Goal: Task Accomplishment & Management: Complete application form

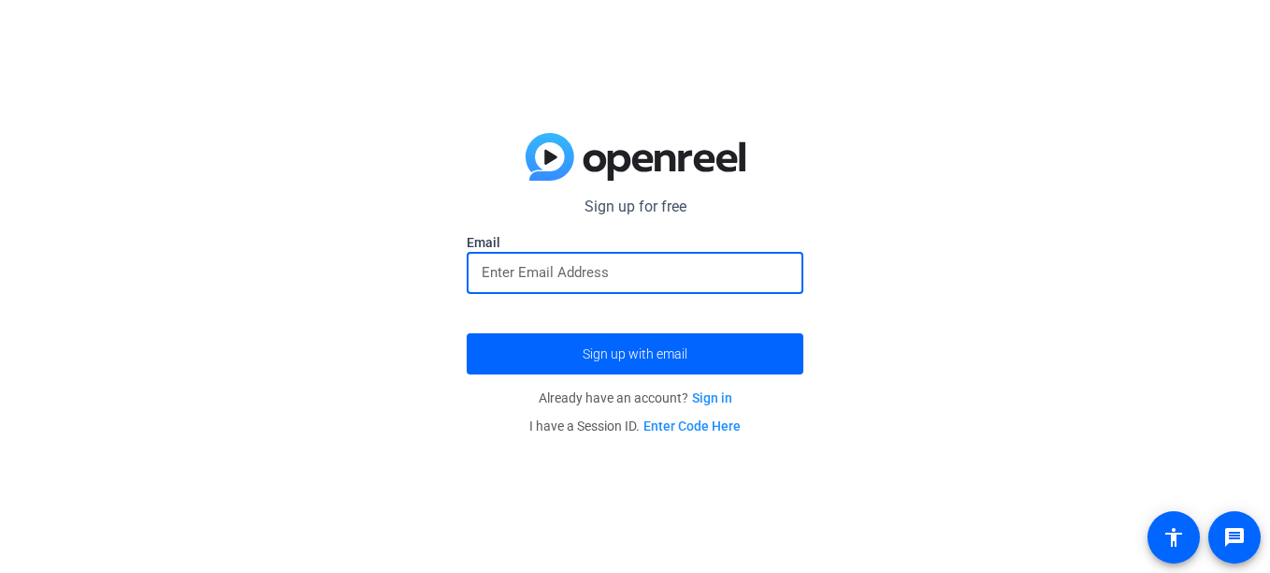
click at [509, 283] on input "email" at bounding box center [635, 272] width 307 height 22
type input "llucia30@psd201student.org"
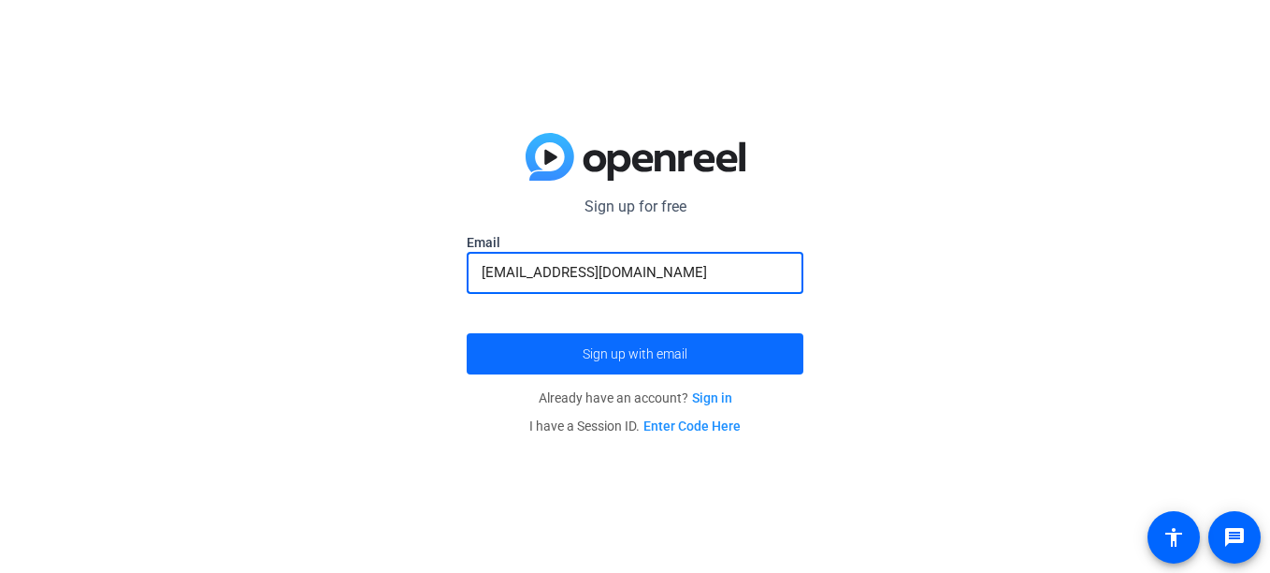
click at [679, 354] on span "Sign up with email" at bounding box center [635, 354] width 105 height 0
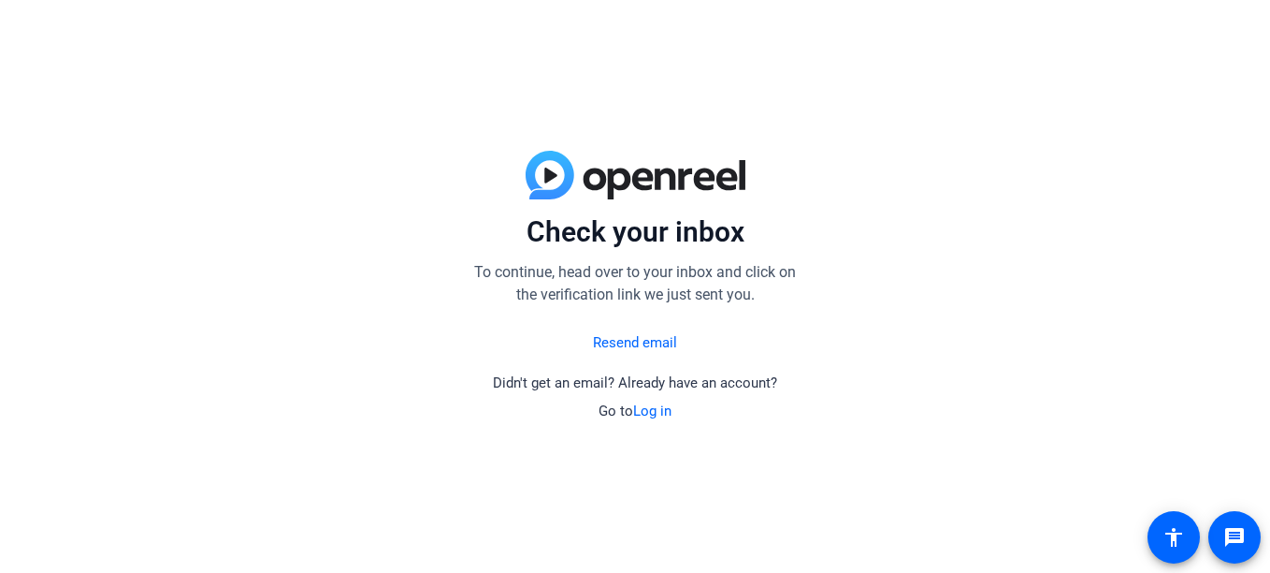
drag, startPoint x: 587, startPoint y: 0, endPoint x: 424, endPoint y: 69, distance: 177.7
click at [424, 69] on div "Check your inbox To continue, head over to your inbox and click on the verifica…" at bounding box center [635, 286] width 1270 height 573
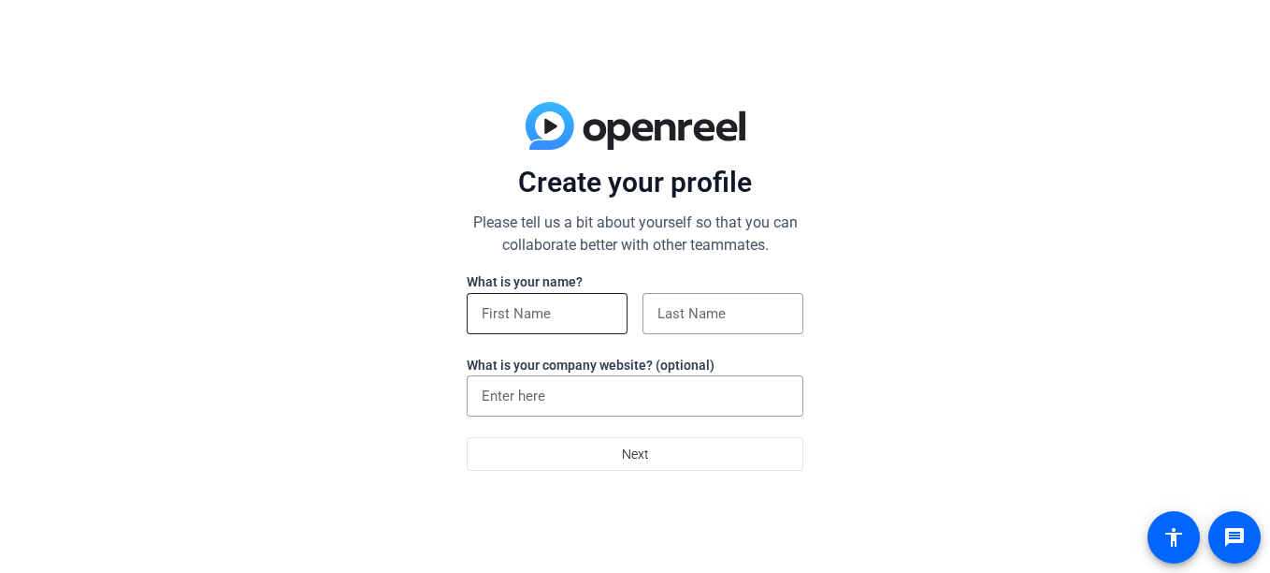
click at [502, 313] on input at bounding box center [547, 313] width 131 height 22
type input "[PERSON_NAME]"
type input "Rumhiggle"
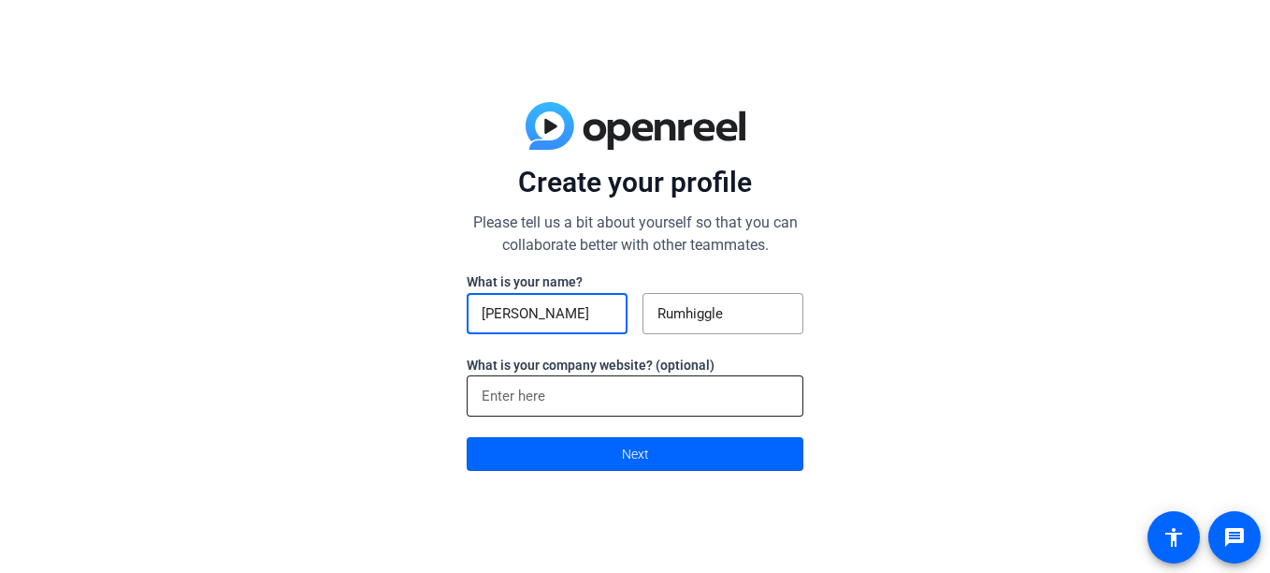
click at [602, 399] on input at bounding box center [635, 395] width 307 height 22
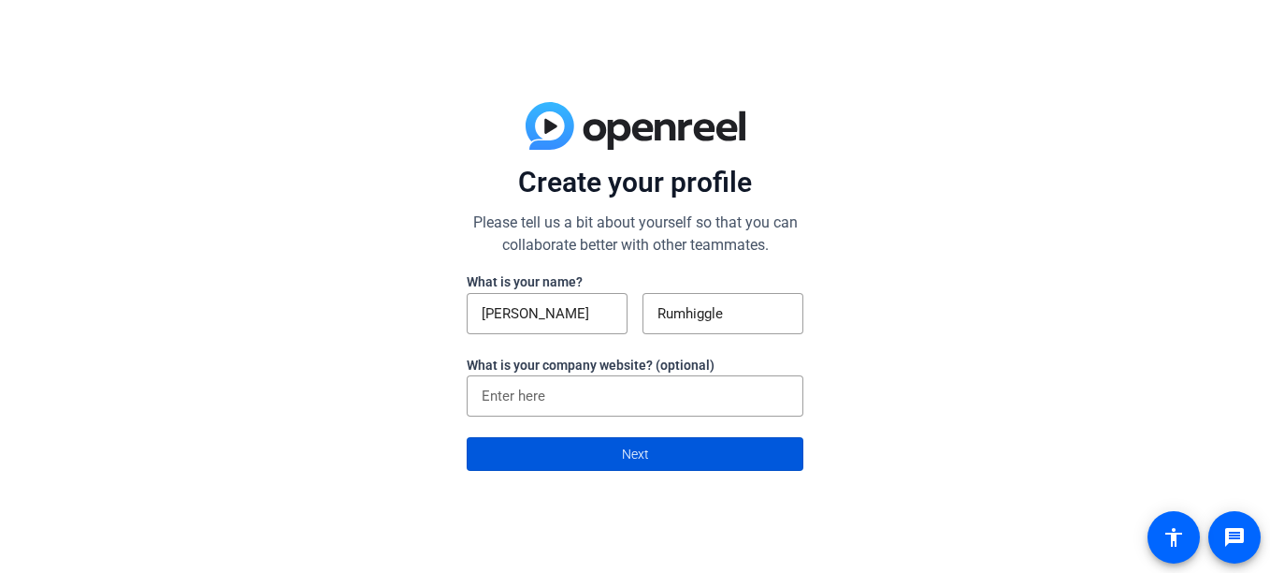
click at [637, 452] on span "Next" at bounding box center [635, 454] width 27 height 36
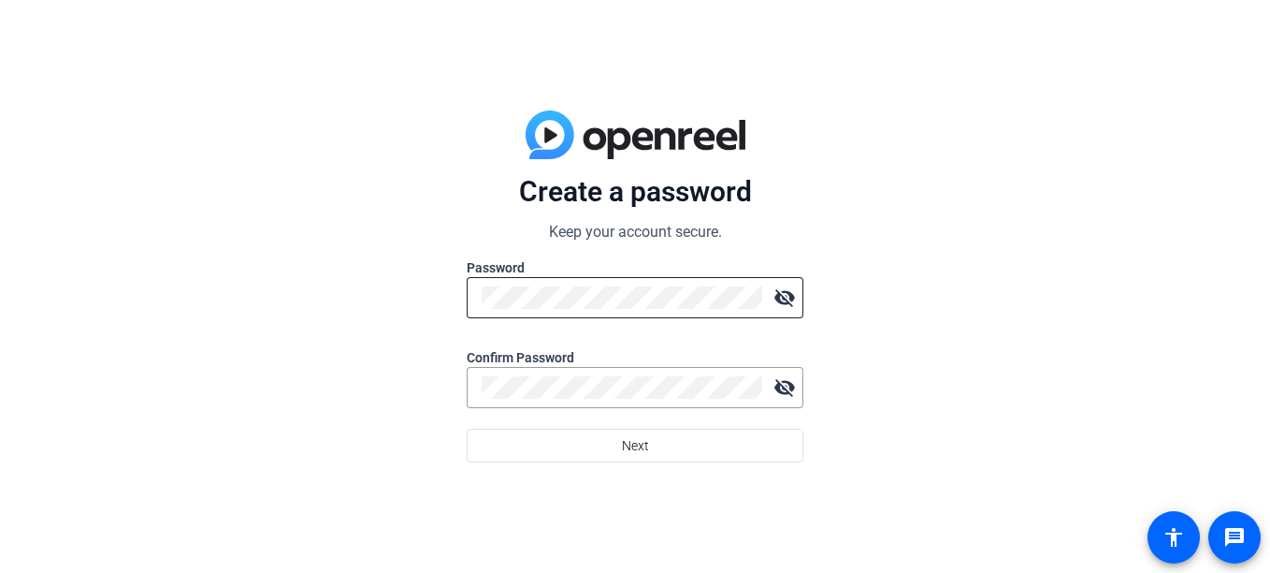
click at [785, 297] on mat-icon "visibility_off" at bounding box center [784, 297] width 37 height 37
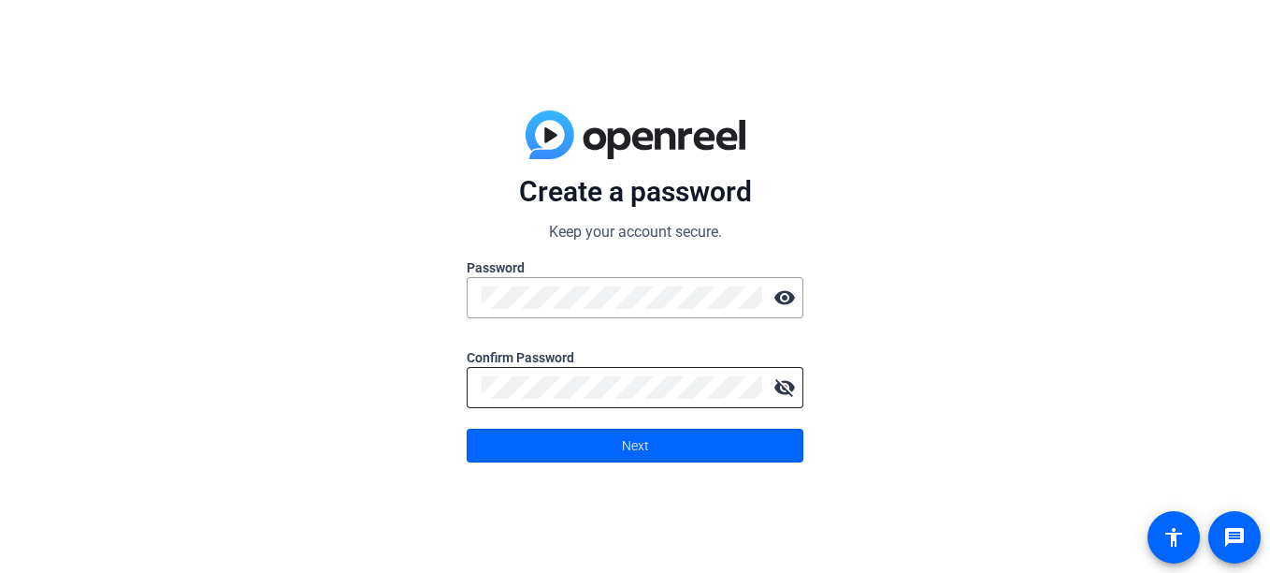
click at [787, 391] on mat-icon "visibility_off" at bounding box center [784, 387] width 37 height 37
click at [787, 391] on mat-icon "visibility" at bounding box center [784, 387] width 37 height 37
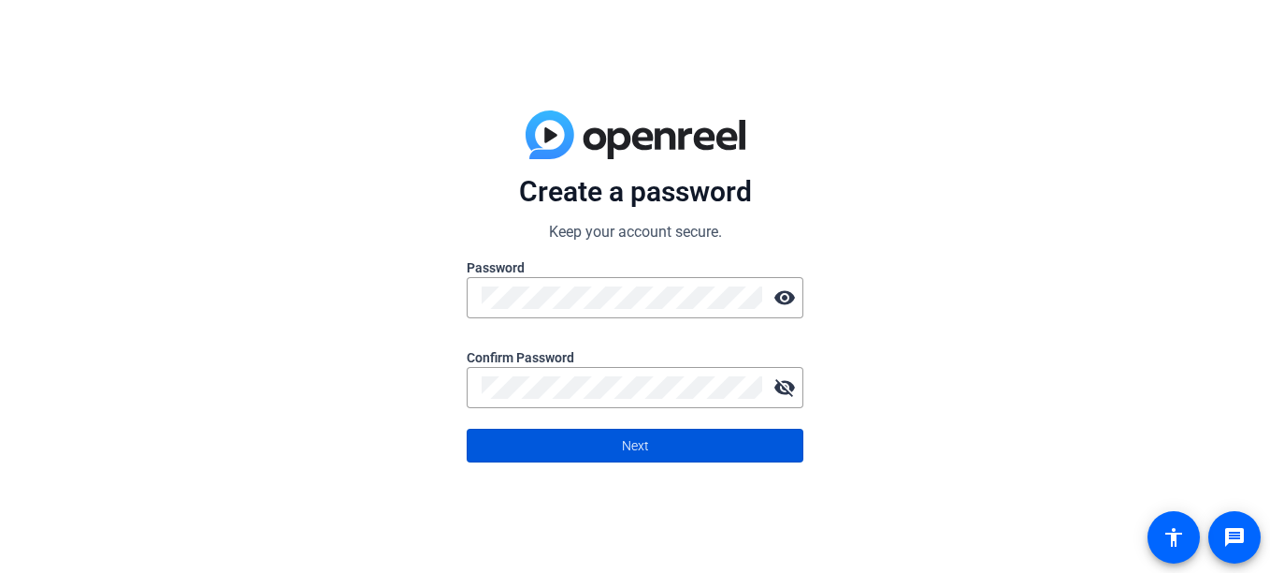
click at [722, 457] on span at bounding box center [635, 445] width 335 height 45
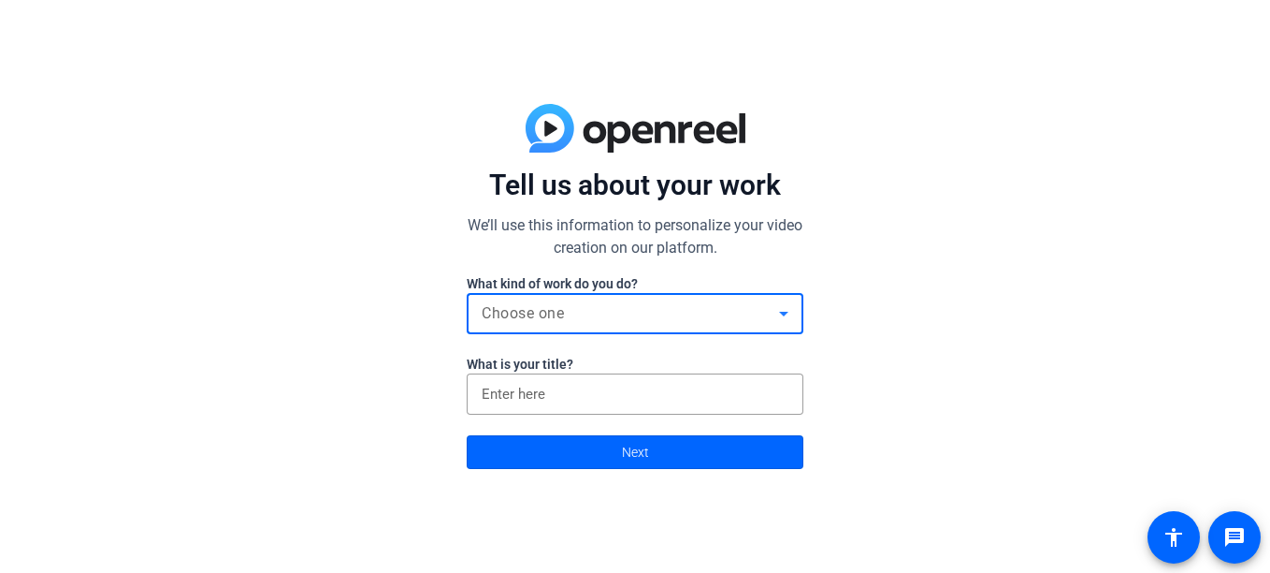
click at [643, 305] on div "Choose one" at bounding box center [630, 313] width 297 height 22
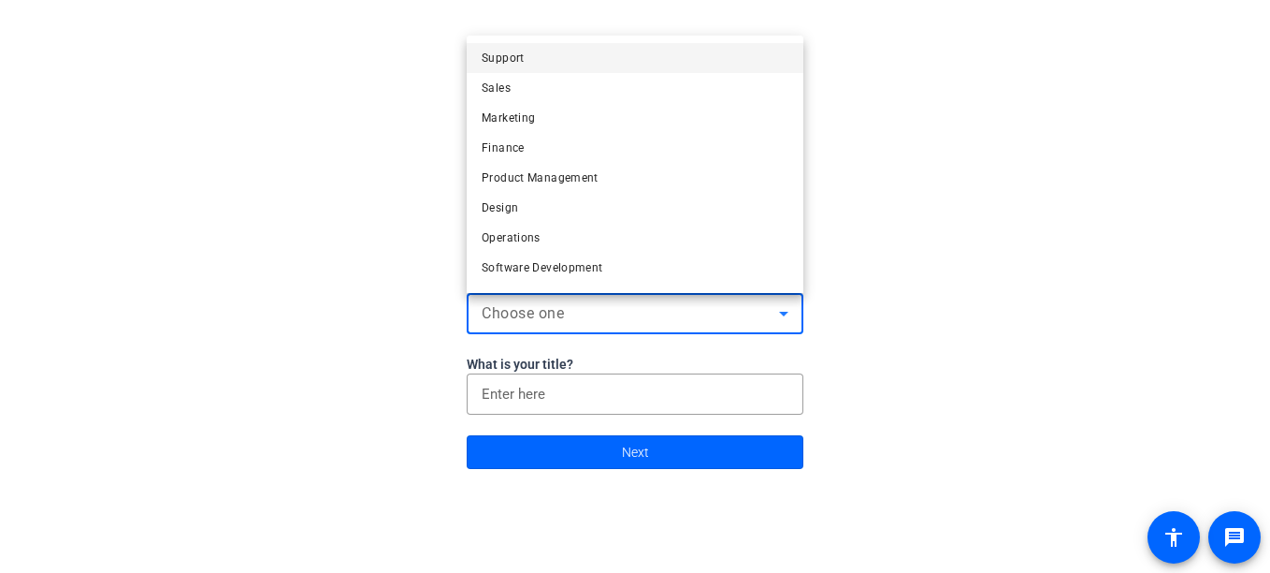
click at [421, 272] on div at bounding box center [635, 286] width 1270 height 573
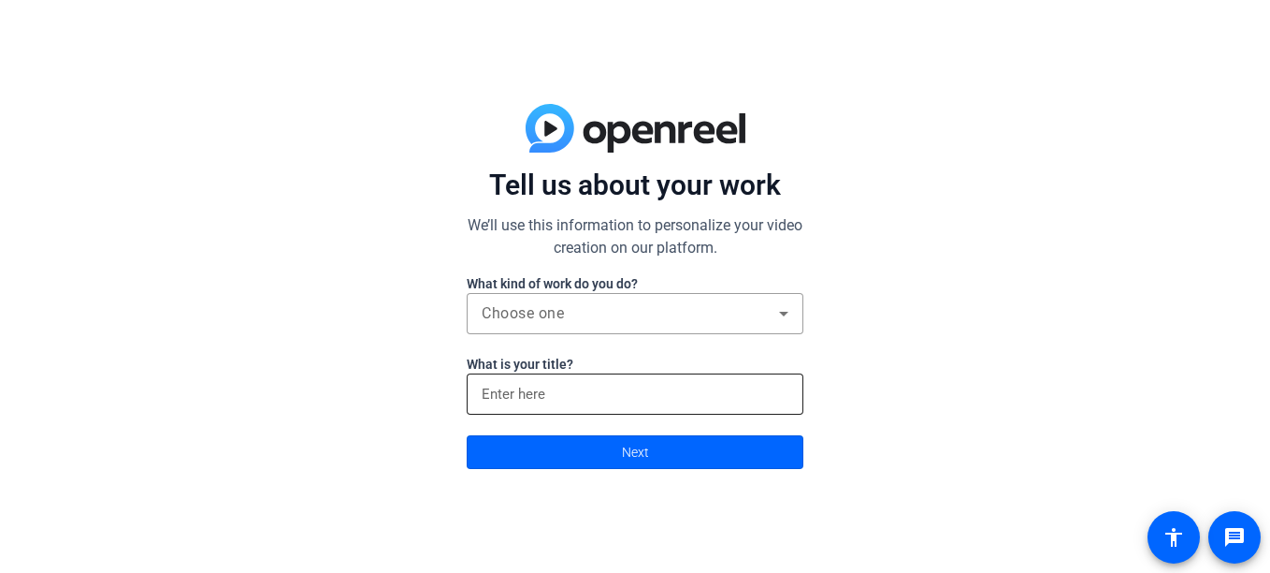
click at [560, 398] on input at bounding box center [635, 394] width 307 height 22
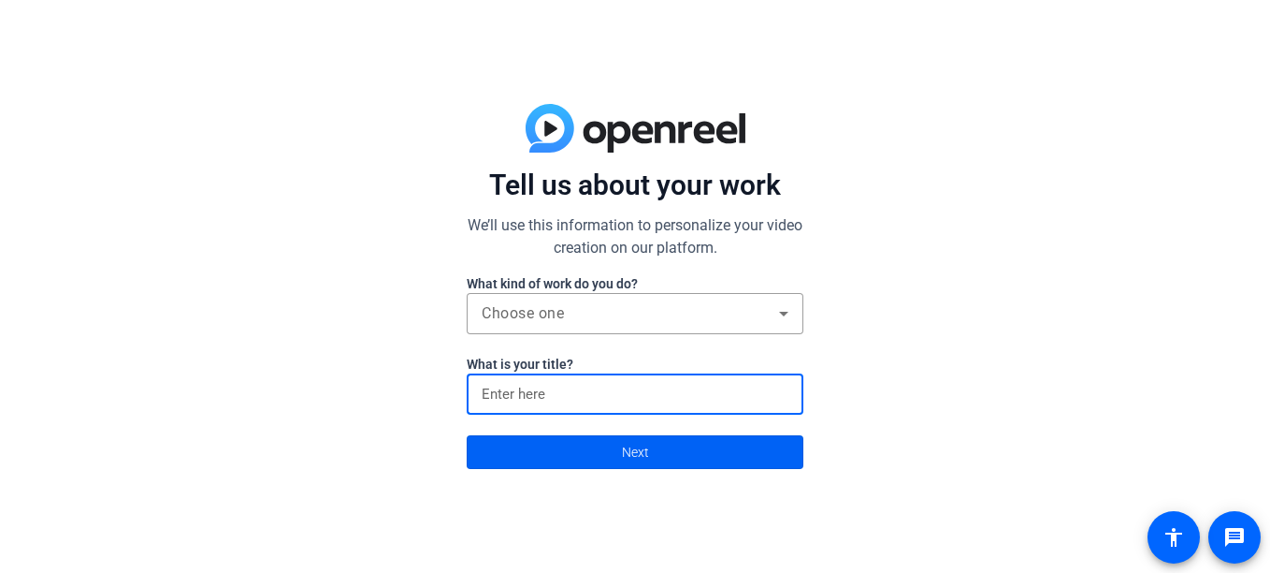
click at [593, 434] on span at bounding box center [635, 451] width 335 height 45
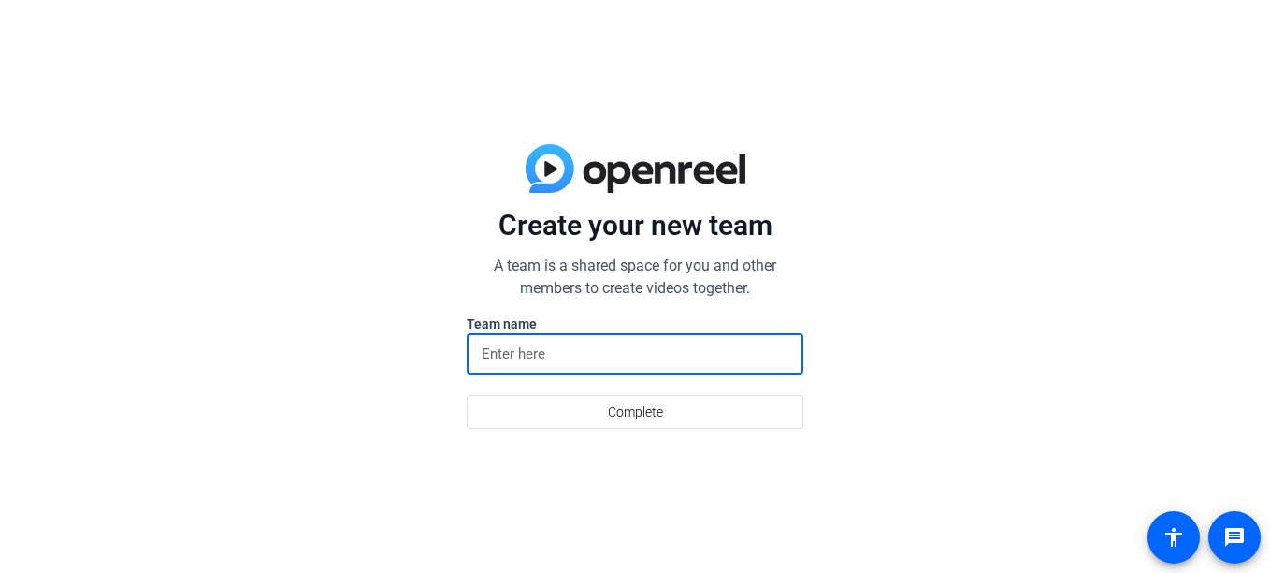
click at [577, 342] on input at bounding box center [635, 353] width 307 height 22
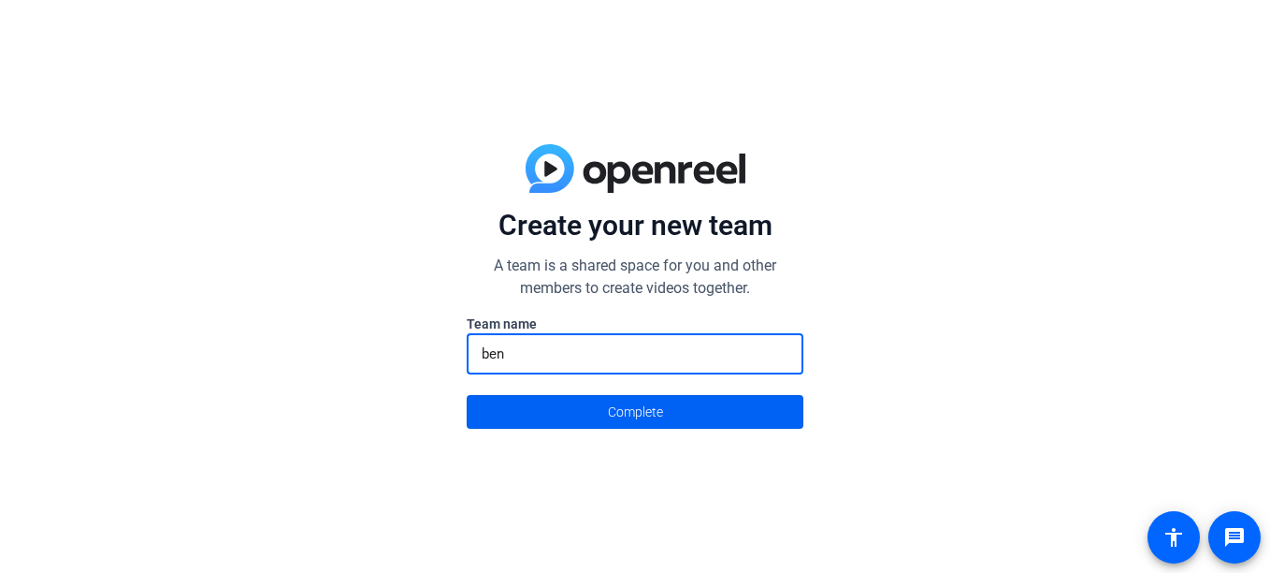
type input "ben"
click at [542, 407] on span at bounding box center [635, 411] width 335 height 45
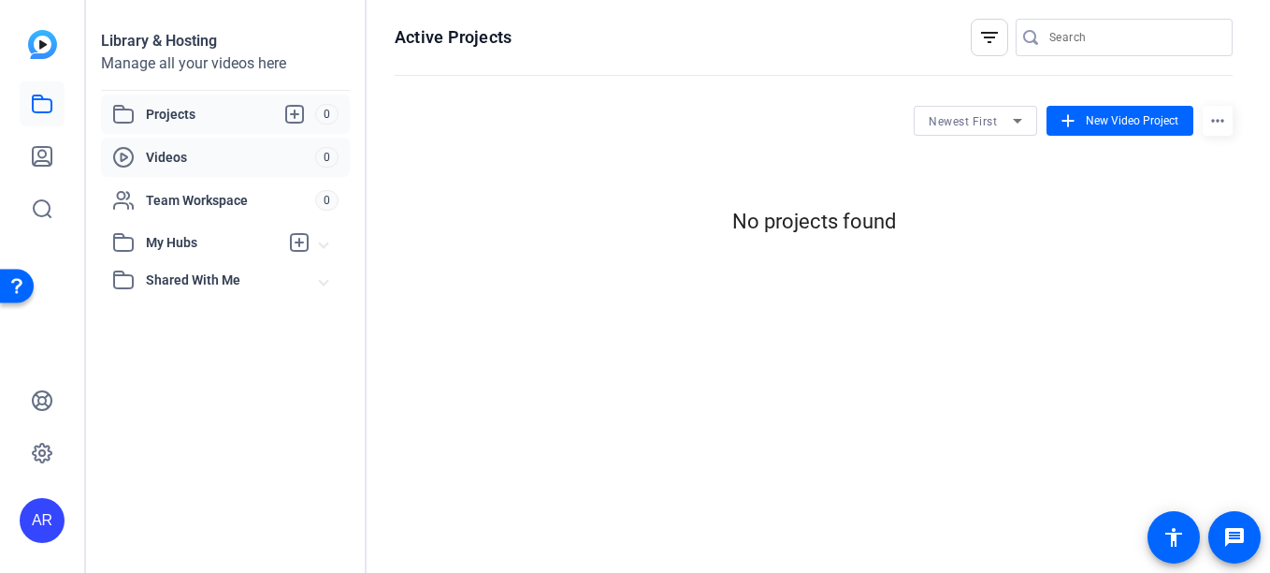
click at [198, 158] on span "Videos" at bounding box center [230, 157] width 169 height 19
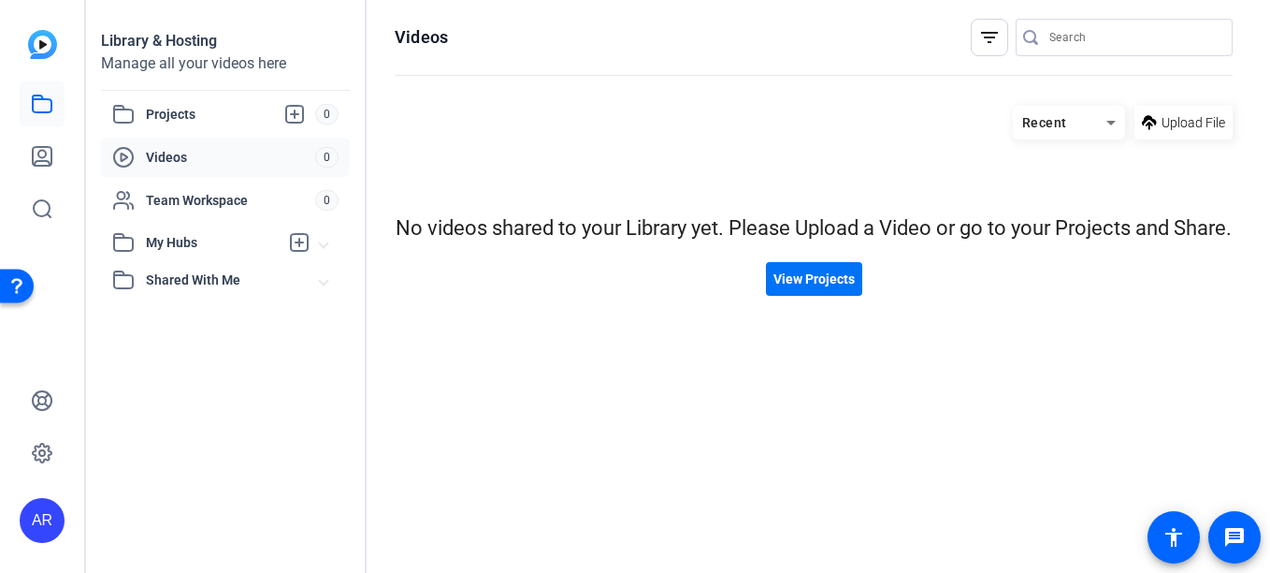
click at [833, 289] on span "View Projects" at bounding box center [814, 279] width 81 height 20
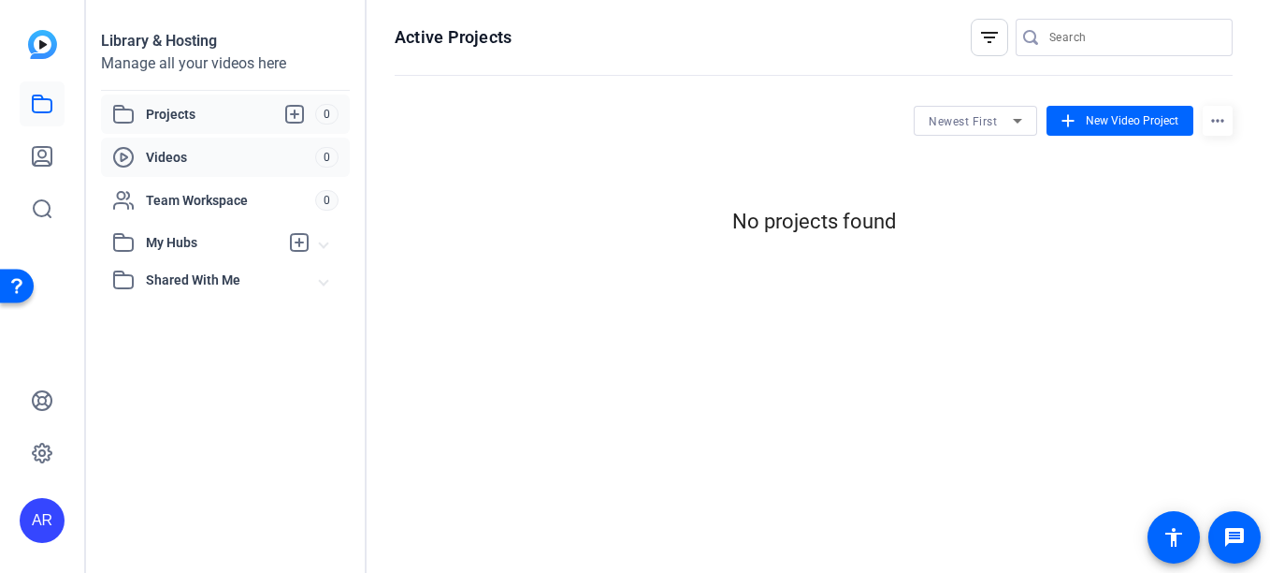
click at [253, 157] on span "Videos" at bounding box center [230, 157] width 169 height 19
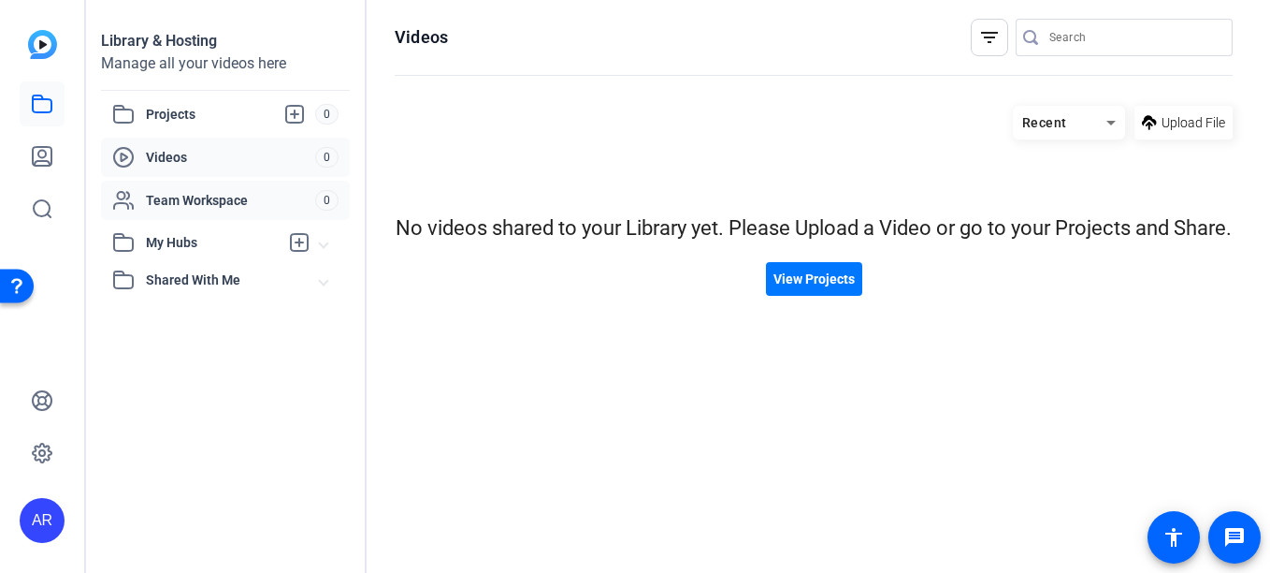
click at [168, 206] on span "Team Workspace" at bounding box center [230, 200] width 169 height 19
click at [187, 277] on span "Shared With Me" at bounding box center [233, 280] width 174 height 20
click at [35, 153] on icon at bounding box center [42, 156] width 22 height 22
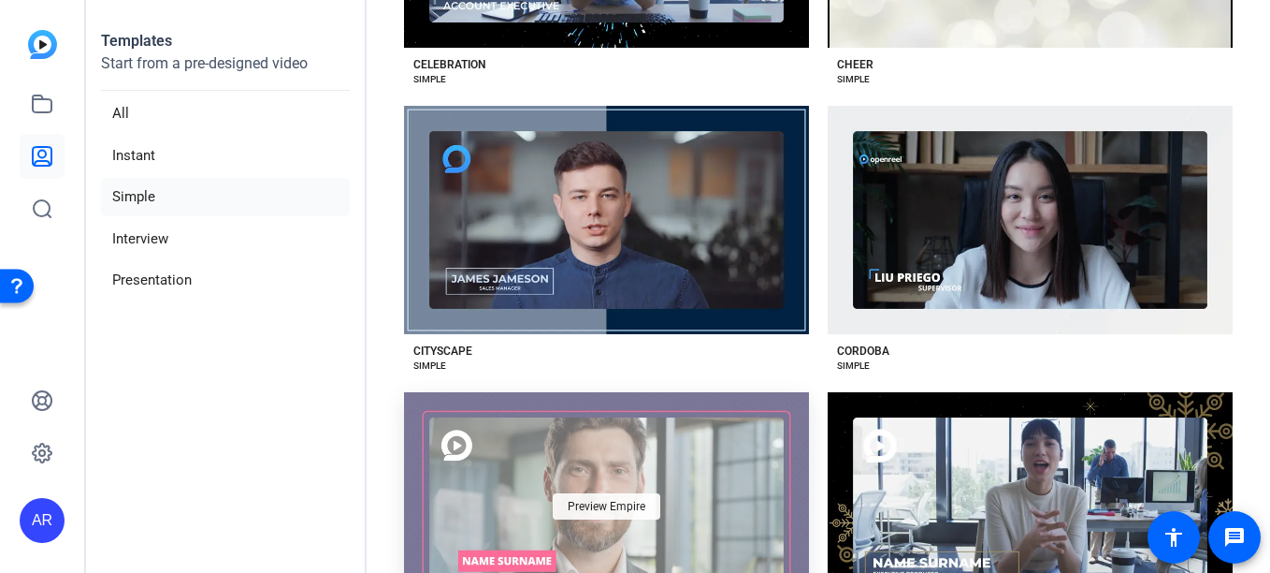
scroll to position [1187, 0]
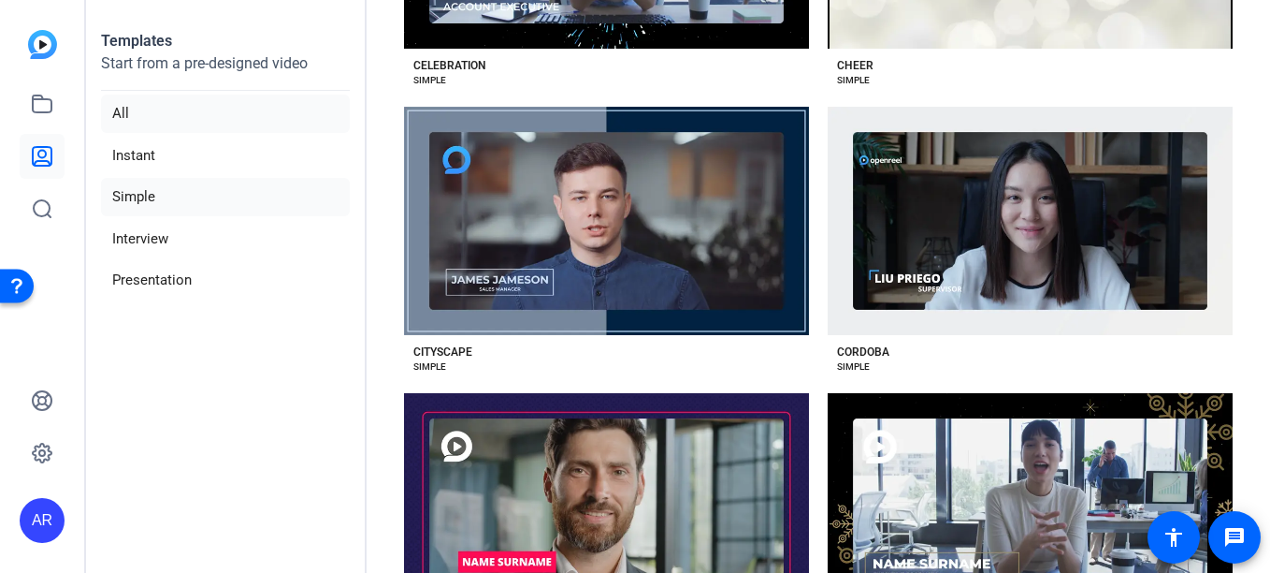
click at [165, 112] on li "All" at bounding box center [225, 113] width 249 height 38
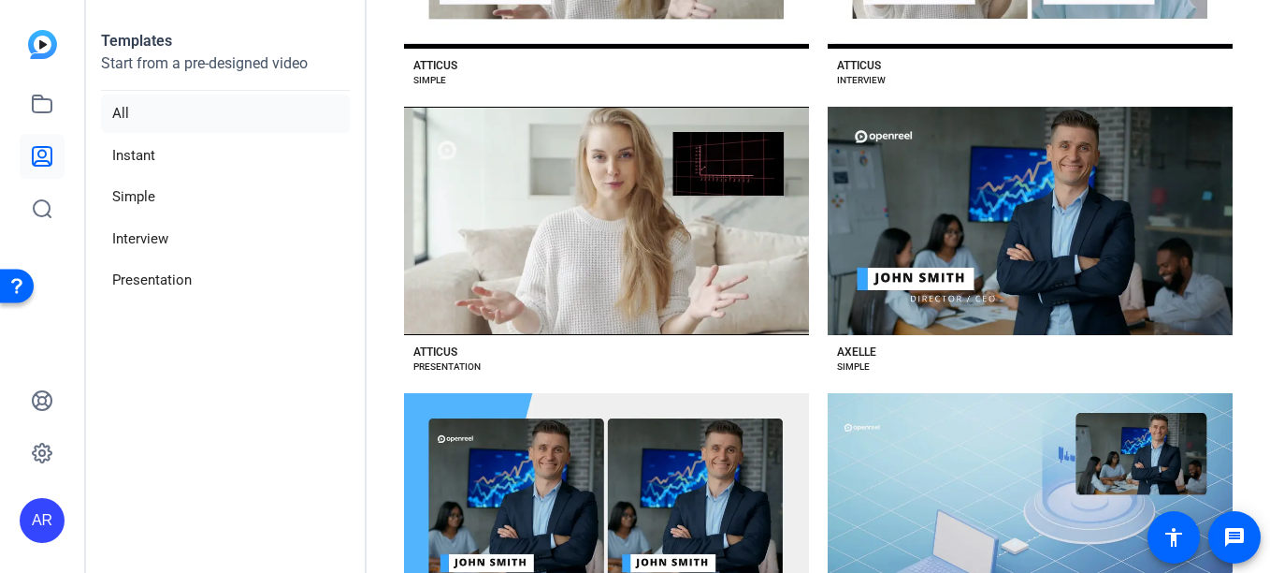
scroll to position [2887, 0]
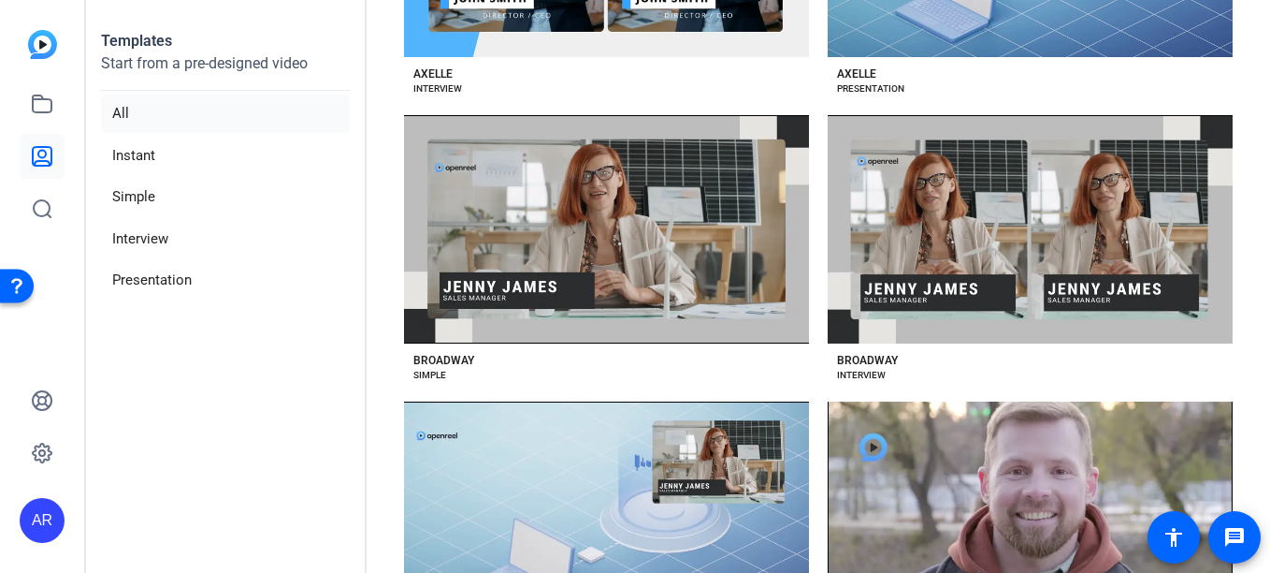
click at [782, 361] on div "BROADWAY SIMPLE" at bounding box center [606, 362] width 405 height 39
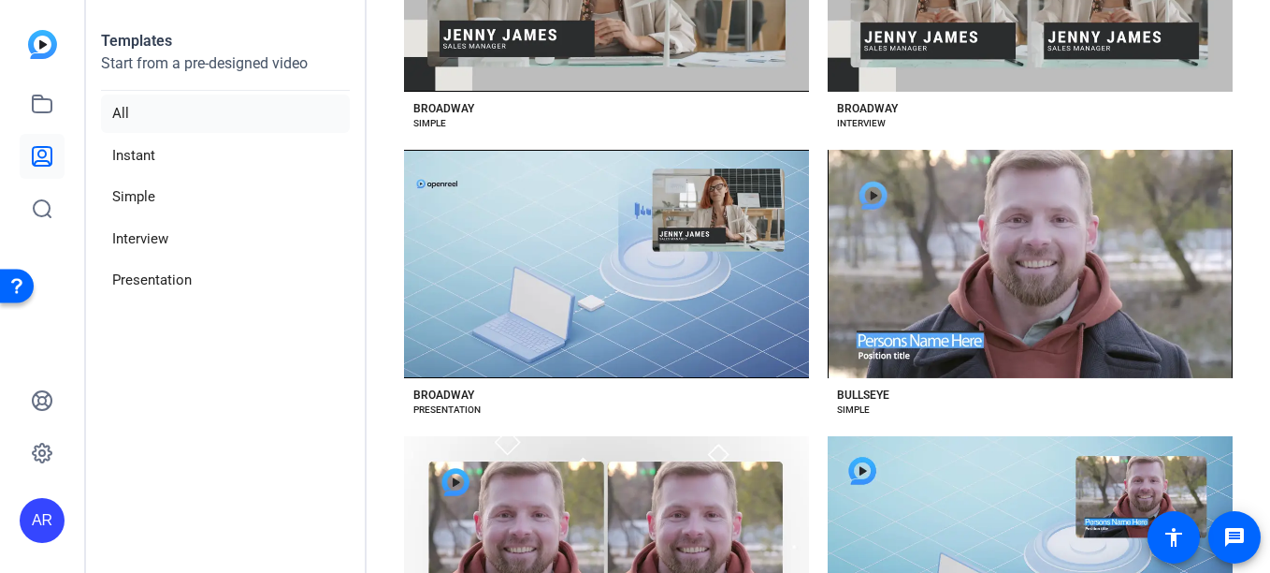
scroll to position [2004, 0]
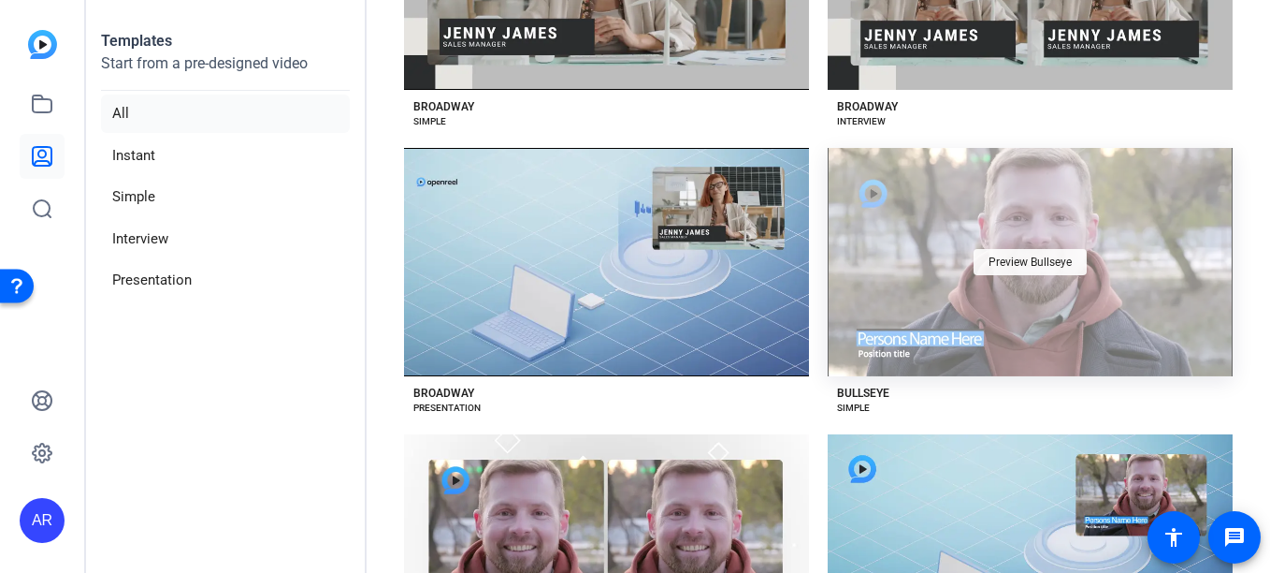
click at [992, 256] on span "Preview Bullseye" at bounding box center [1030, 261] width 83 height 11
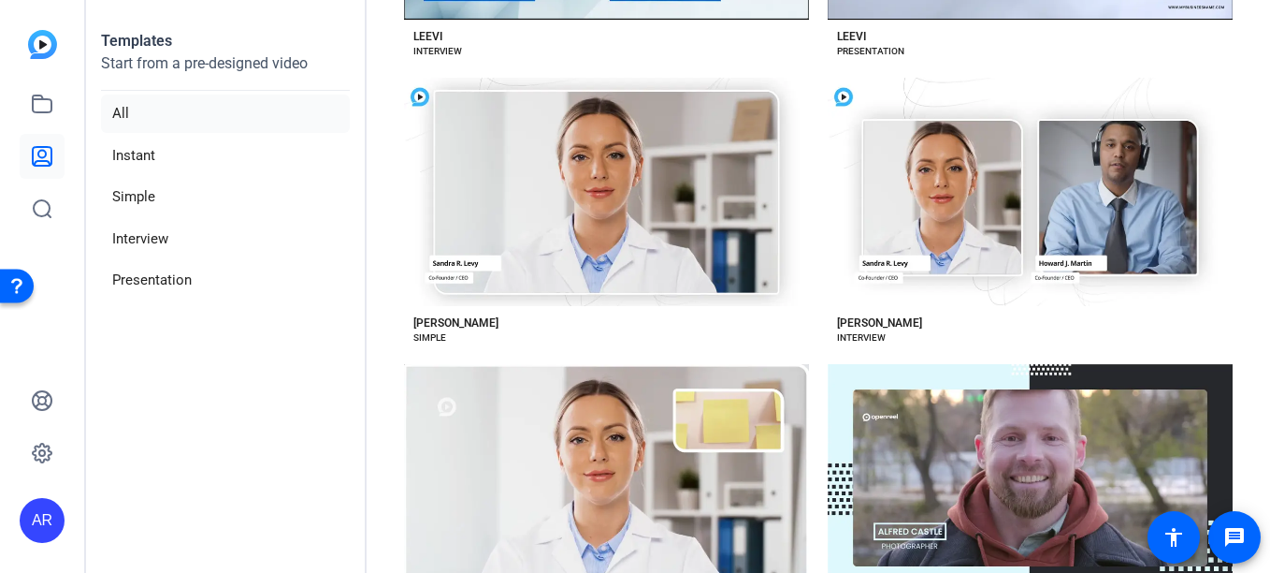
scroll to position [5849, 0]
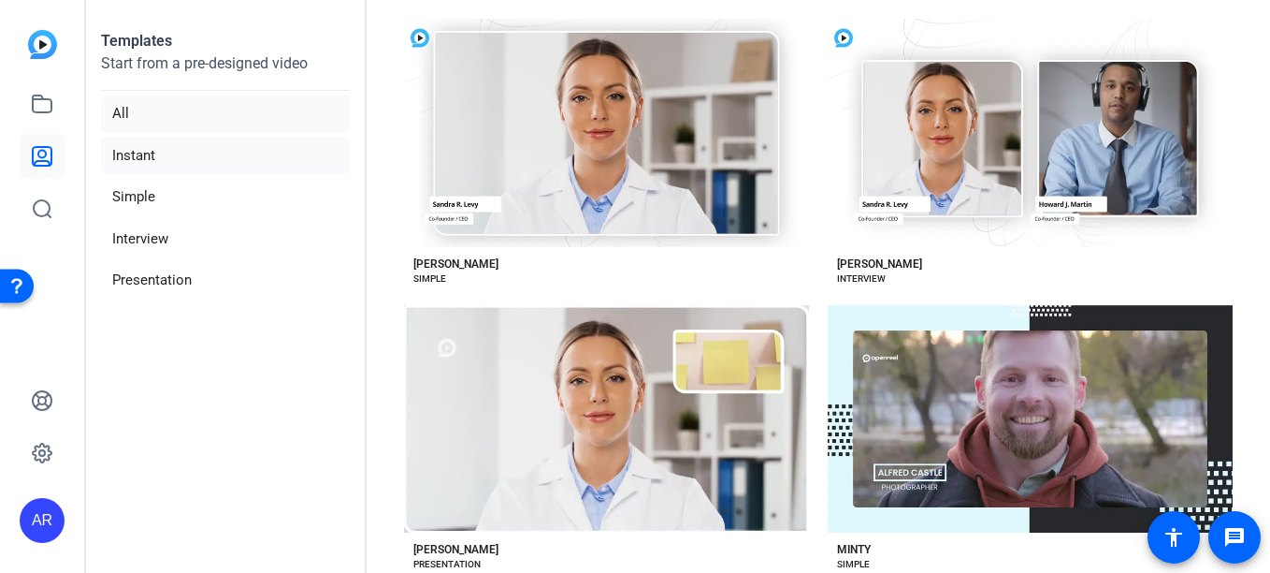
click at [149, 152] on li "Instant" at bounding box center [225, 156] width 249 height 38
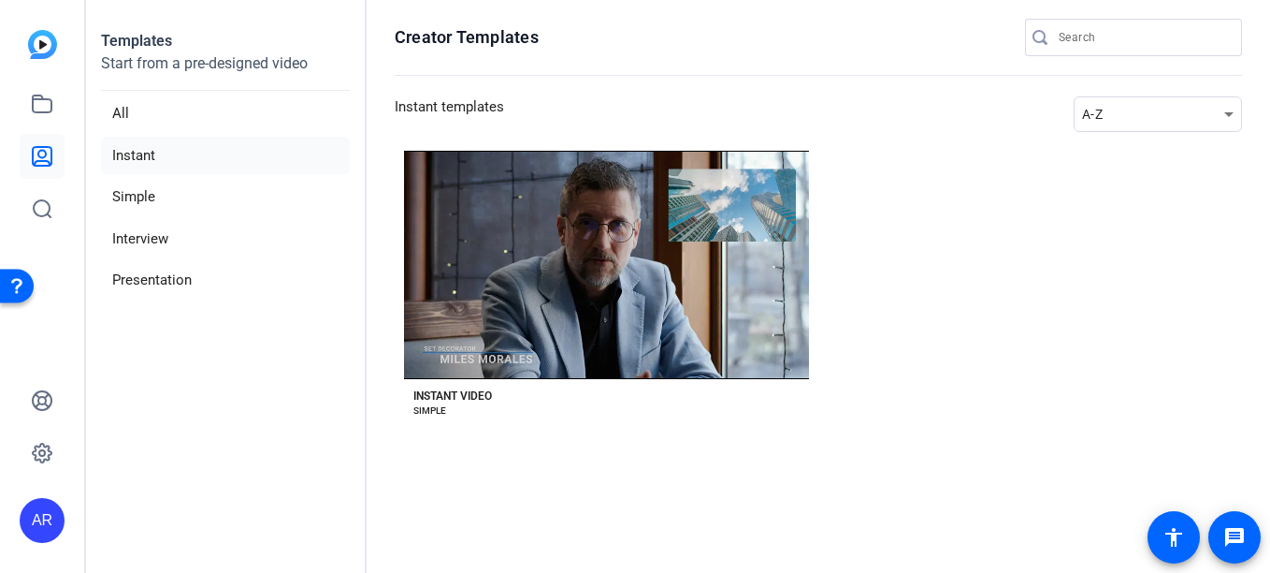
scroll to position [0, 0]
click at [161, 202] on li "Simple" at bounding box center [225, 197] width 249 height 38
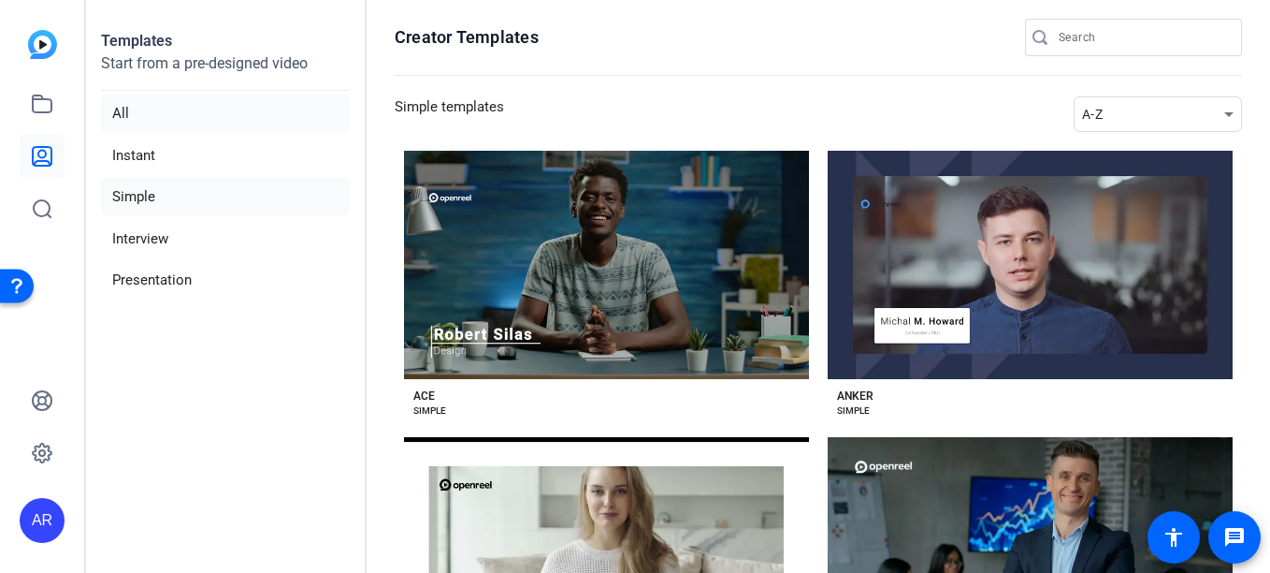
click at [125, 108] on li "All" at bounding box center [225, 113] width 249 height 38
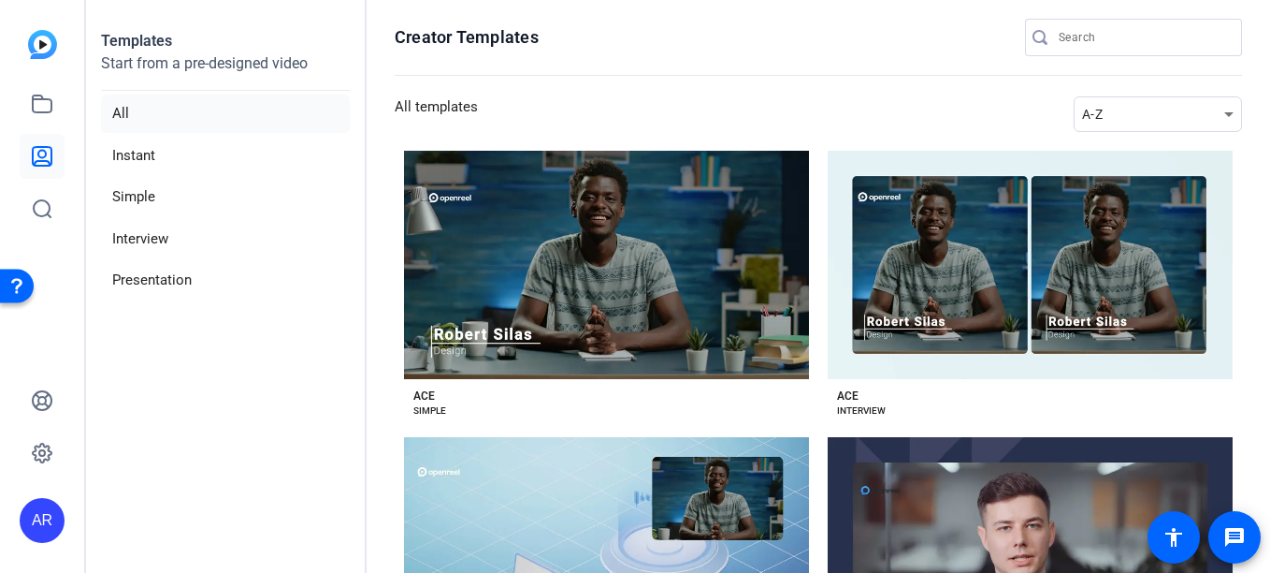
click at [43, 48] on img at bounding box center [42, 44] width 29 height 29
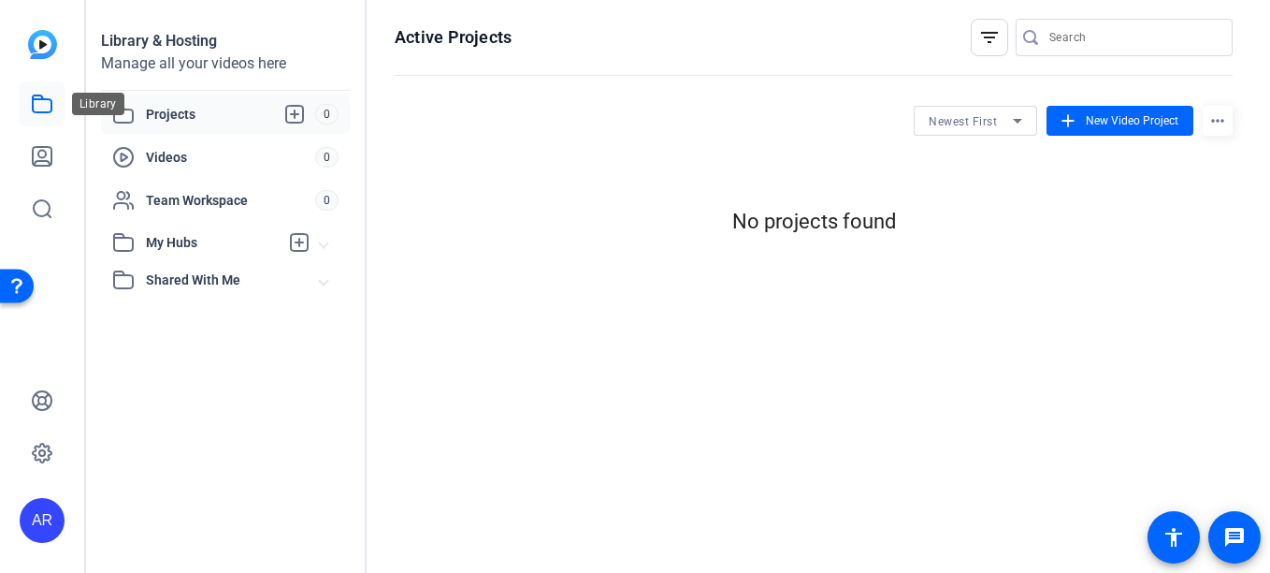
click at [41, 109] on icon at bounding box center [42, 104] width 22 height 22
click at [42, 154] on icon at bounding box center [42, 156] width 22 height 22
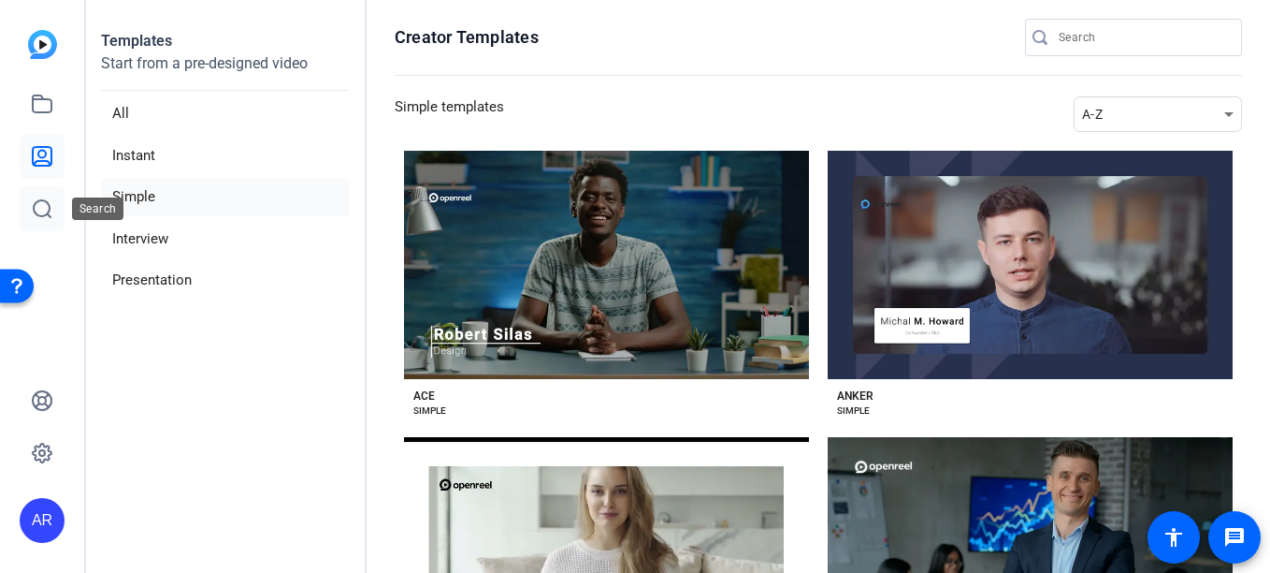
click at [38, 206] on icon at bounding box center [42, 208] width 22 height 22
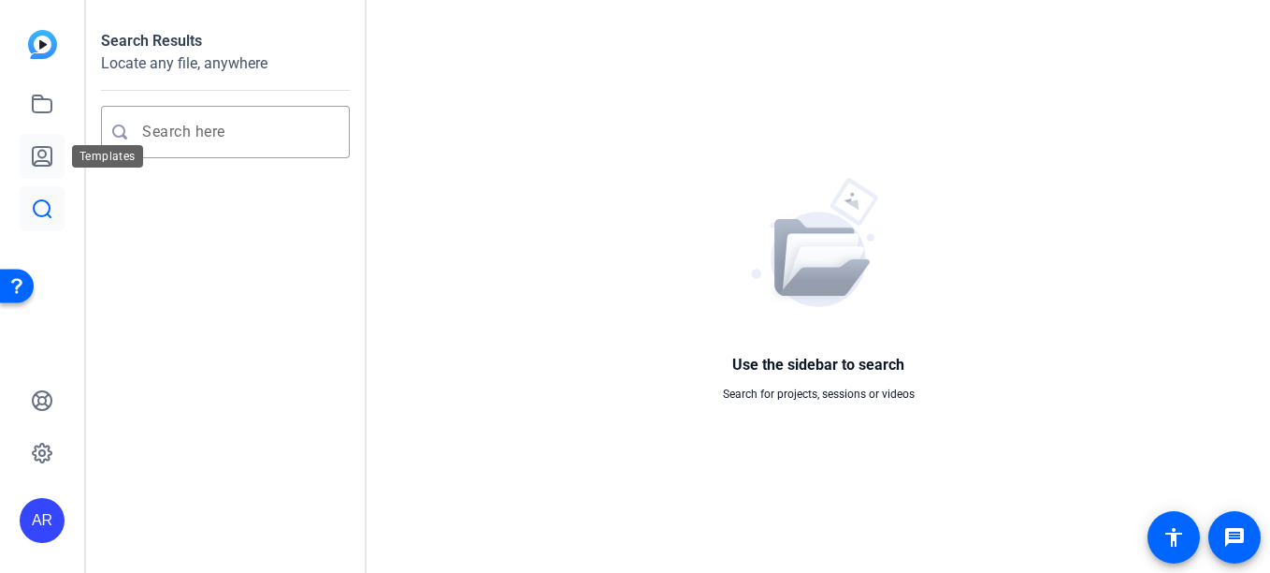
click at [51, 160] on icon at bounding box center [42, 156] width 19 height 19
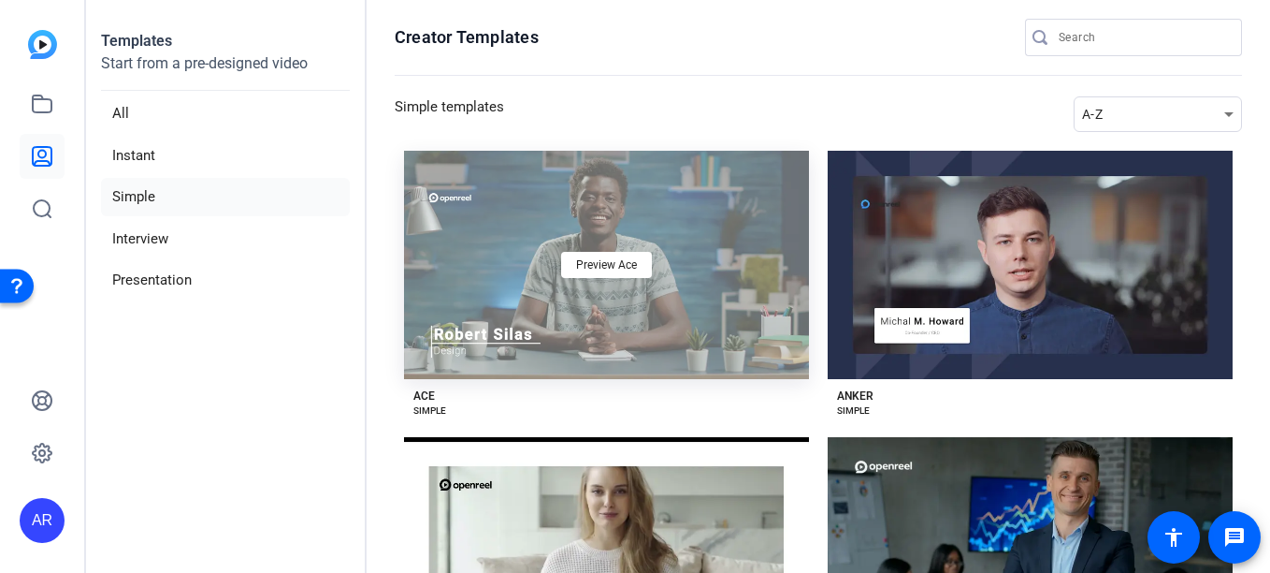
click at [672, 327] on div "Preview Ace" at bounding box center [606, 265] width 405 height 228
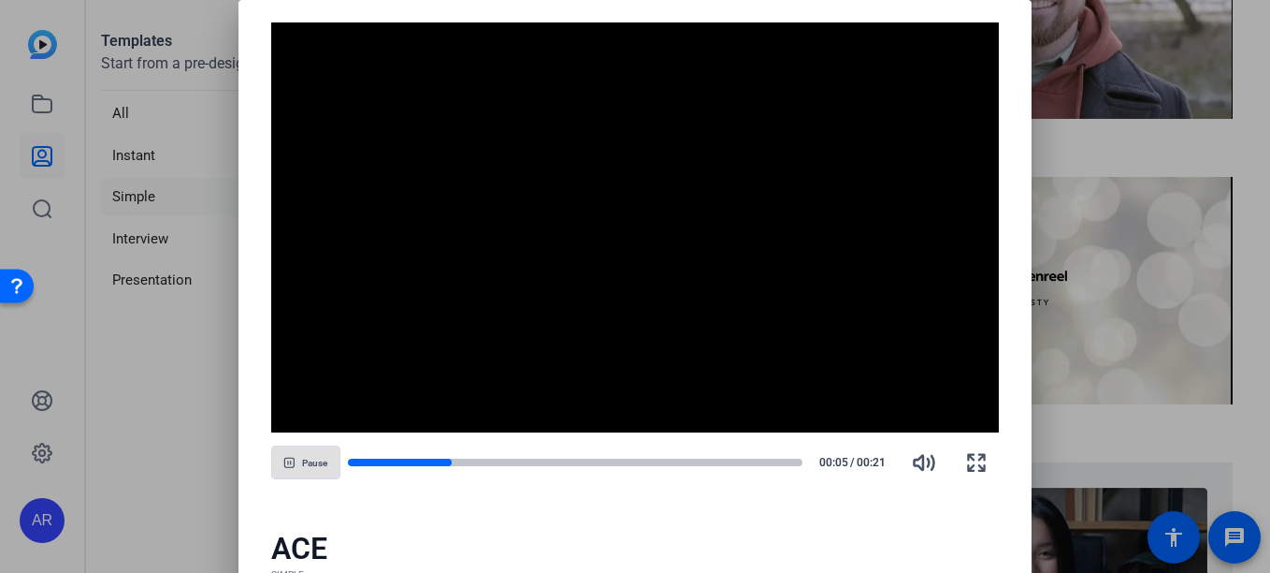
scroll to position [795, 0]
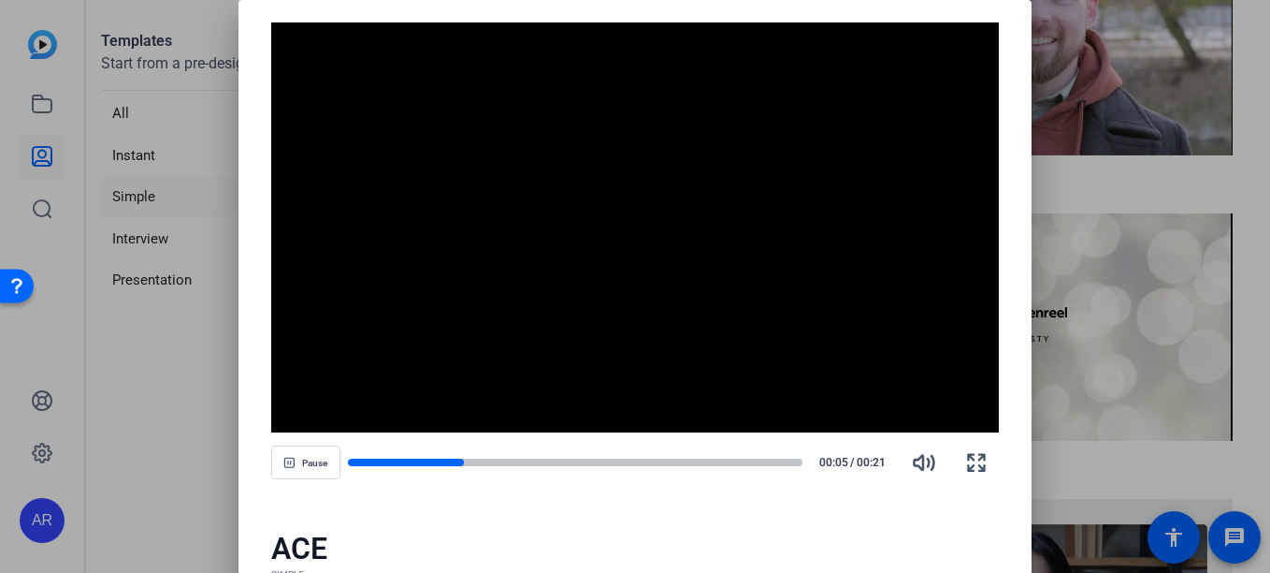
click at [615, 356] on video "Video Player" at bounding box center [635, 227] width 729 height 410
click at [625, 132] on video "Video Player" at bounding box center [635, 227] width 729 height 410
click at [915, 462] on icon "button" at bounding box center [925, 462] width 20 height 14
click at [799, 388] on video "Video Player" at bounding box center [635, 227] width 729 height 410
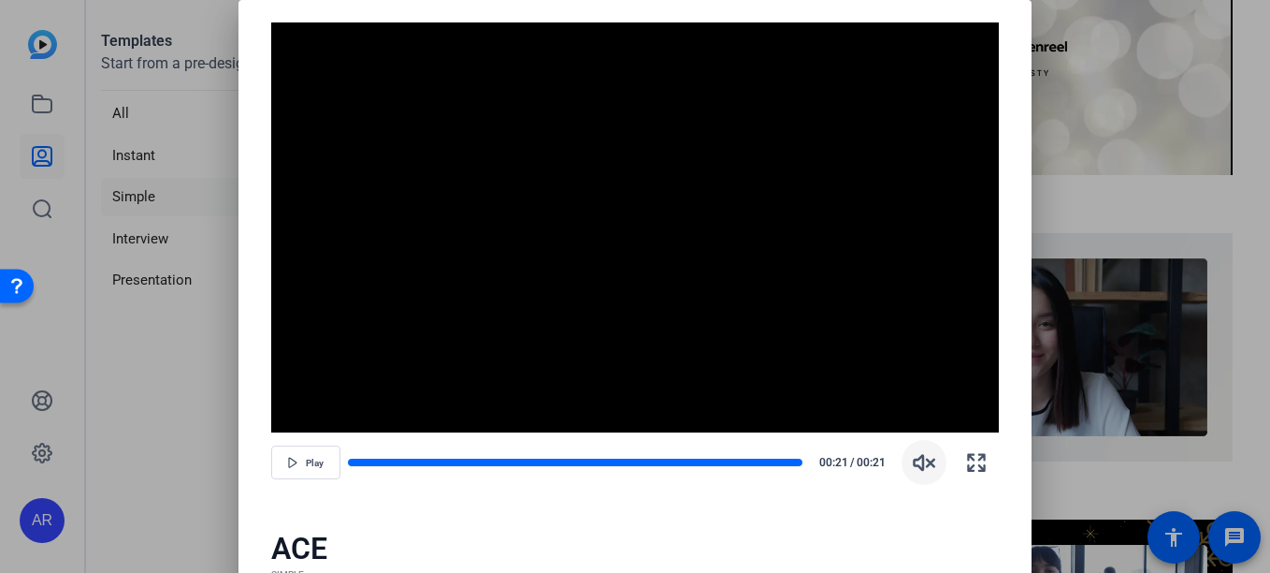
scroll to position [1072, 0]
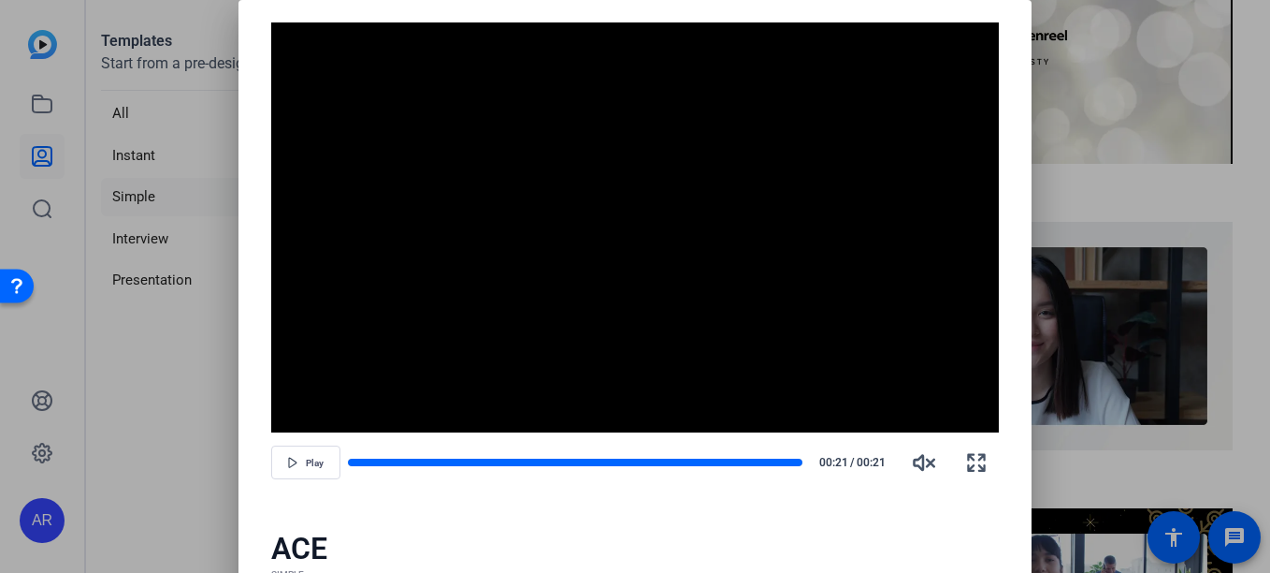
click at [1127, 459] on div at bounding box center [635, 286] width 1270 height 573
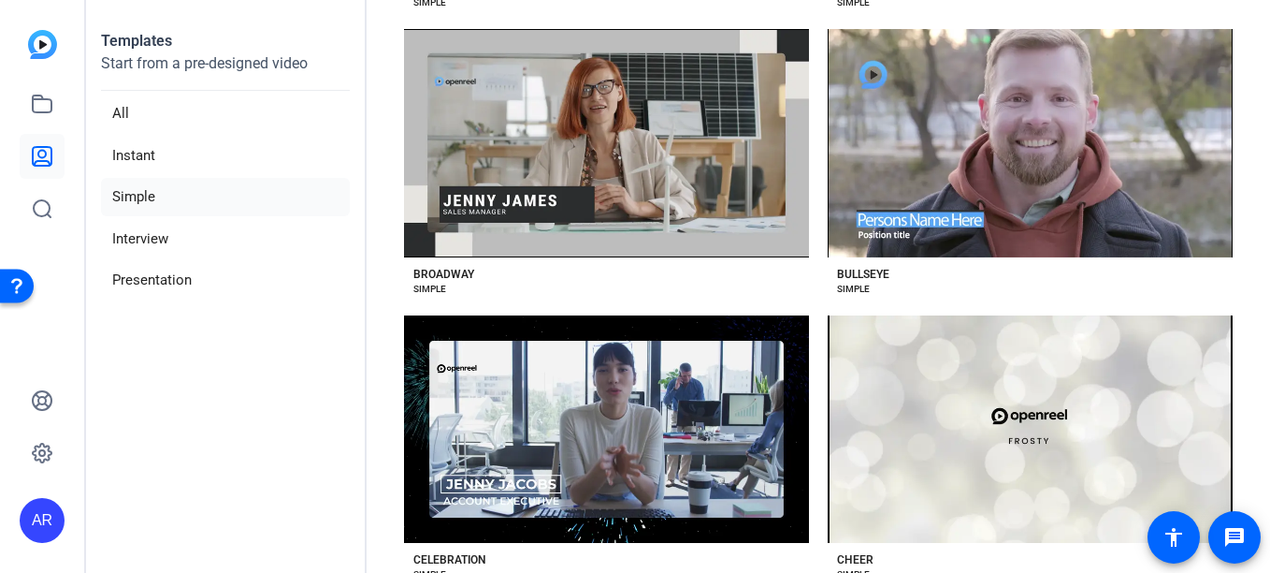
scroll to position [692, 0]
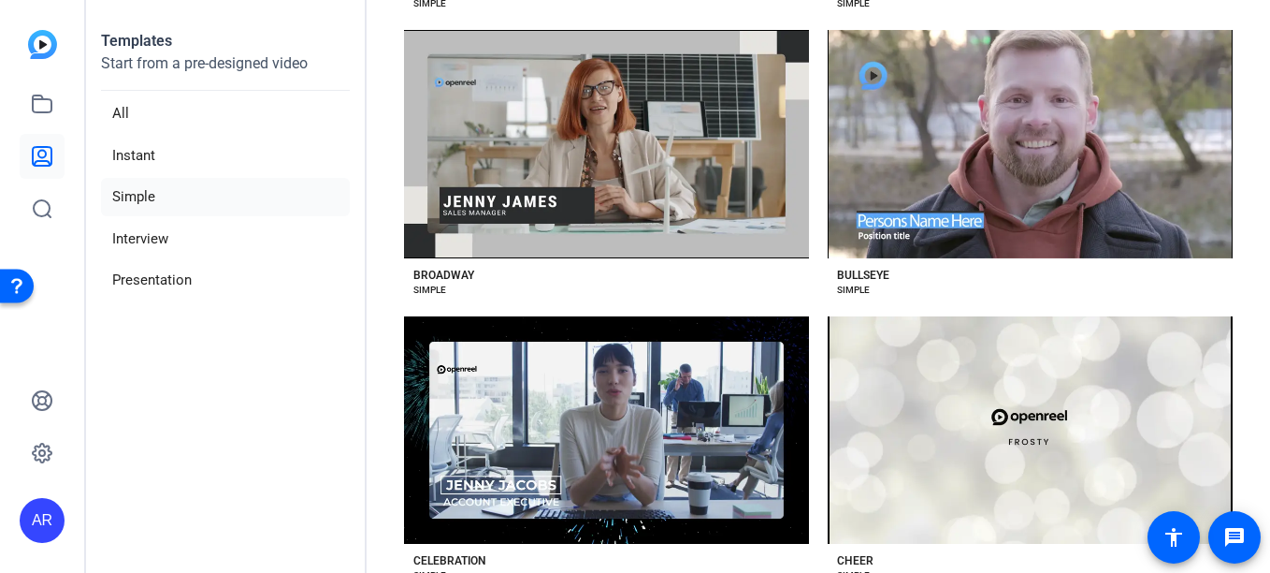
drag, startPoint x: 1085, startPoint y: 215, endPoint x: 916, endPoint y: 296, distance: 187.5
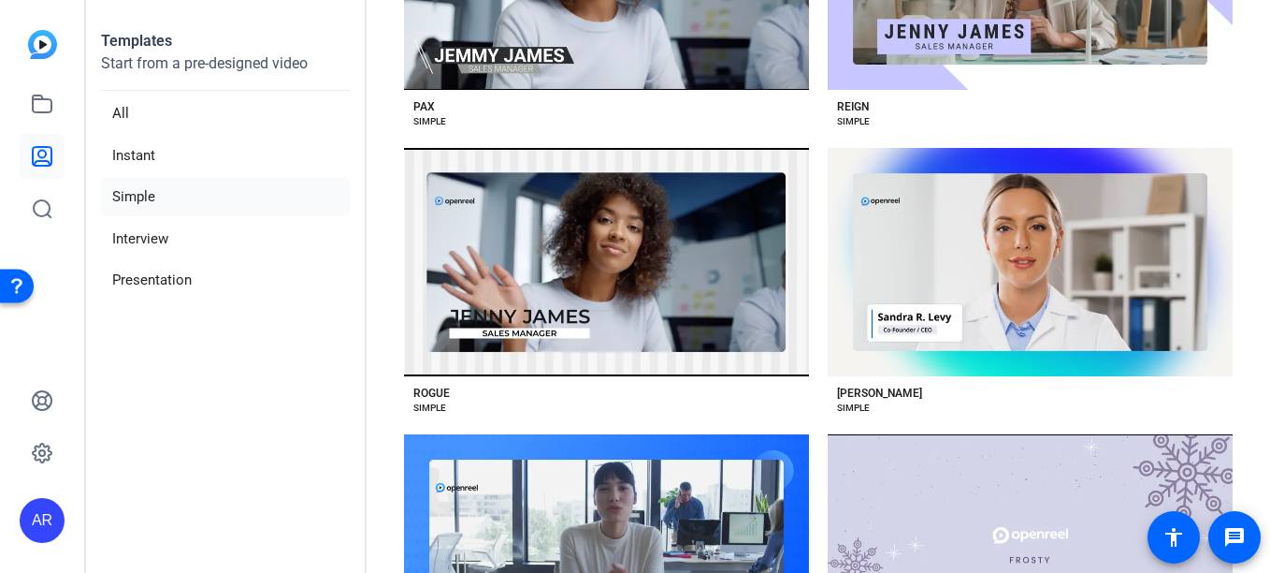
scroll to position [2726, 0]
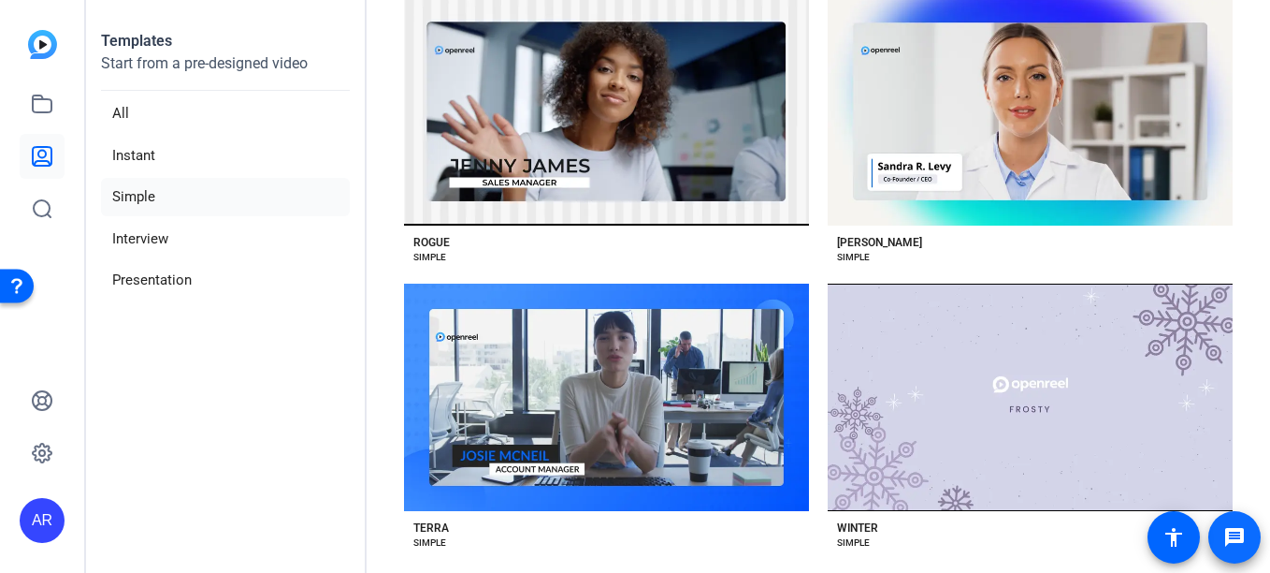
click at [1229, 544] on mat-icon "message" at bounding box center [1235, 537] width 22 height 22
click at [1165, 521] on span at bounding box center [1174, 537] width 45 height 45
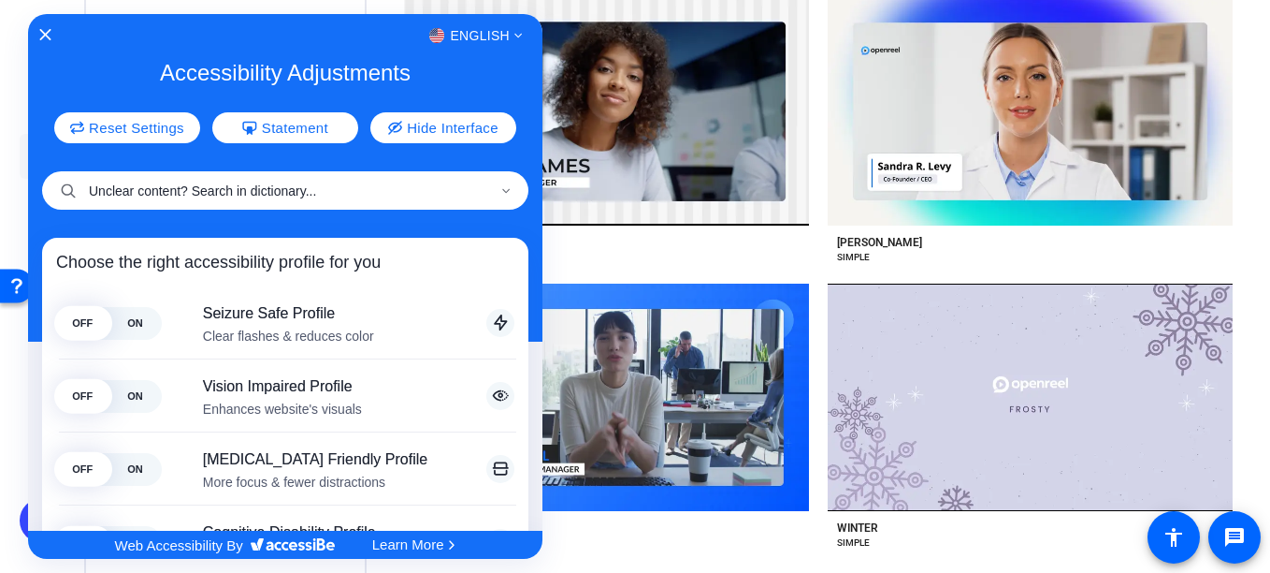
click at [191, 190] on input "Unclear content? Search in dictionary..." at bounding box center [285, 190] width 486 height 38
type input "how do i make a video"
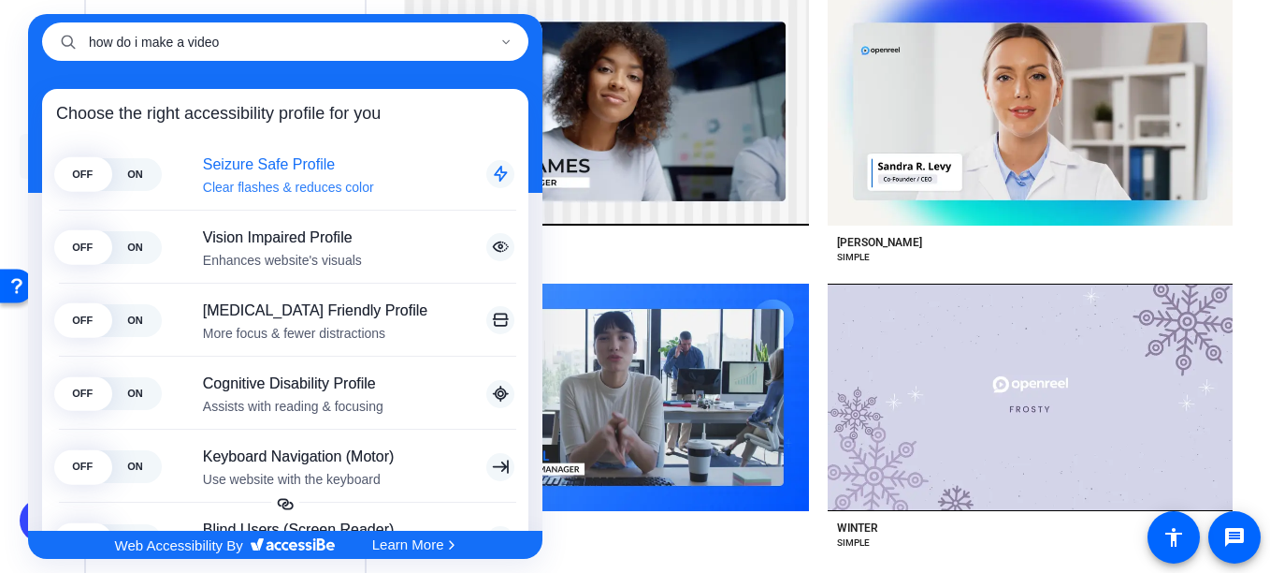
scroll to position [0, 0]
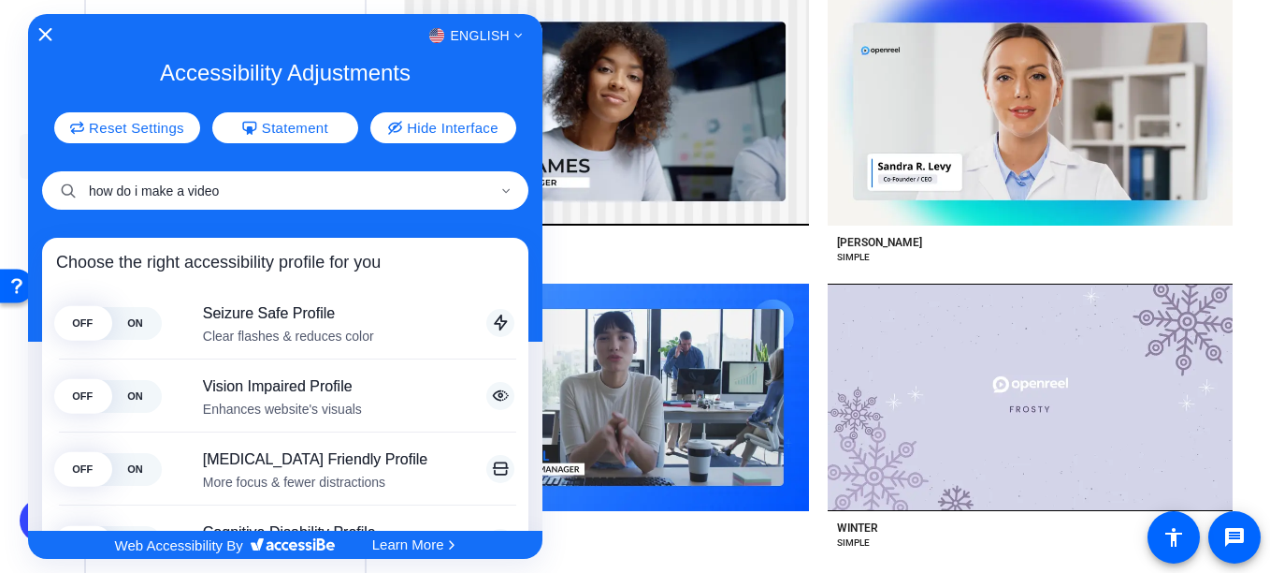
click at [49, 36] on icon "Close Accessibility Interface" at bounding box center [45, 34] width 13 height 13
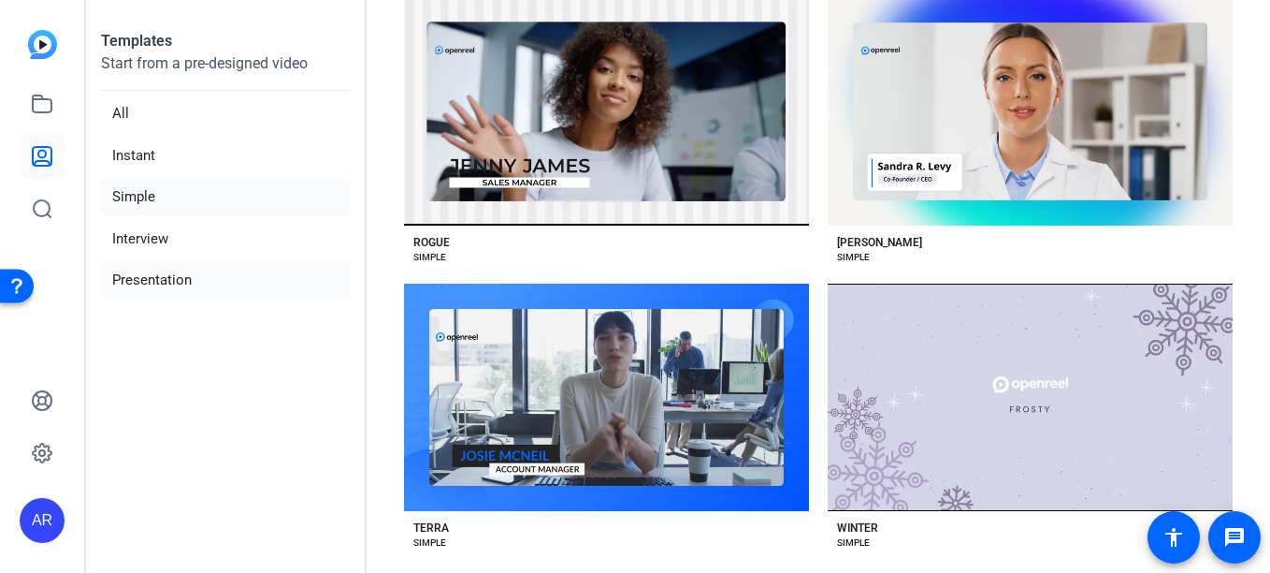
click at [150, 282] on li "Presentation" at bounding box center [225, 280] width 249 height 38
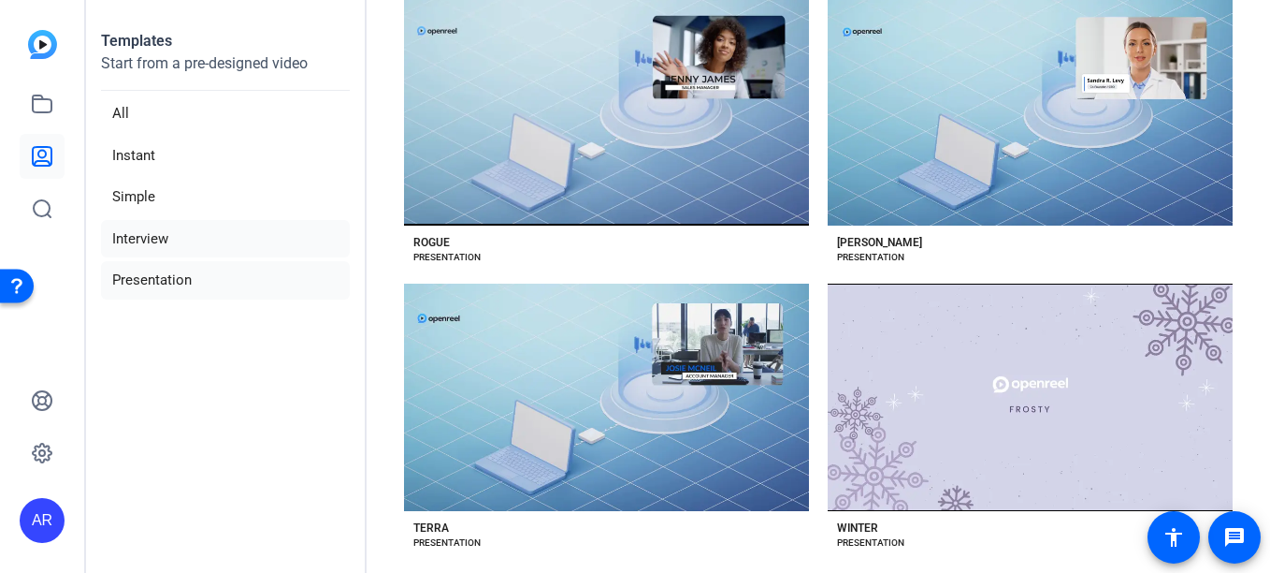
click at [166, 228] on li "Interview" at bounding box center [225, 239] width 249 height 38
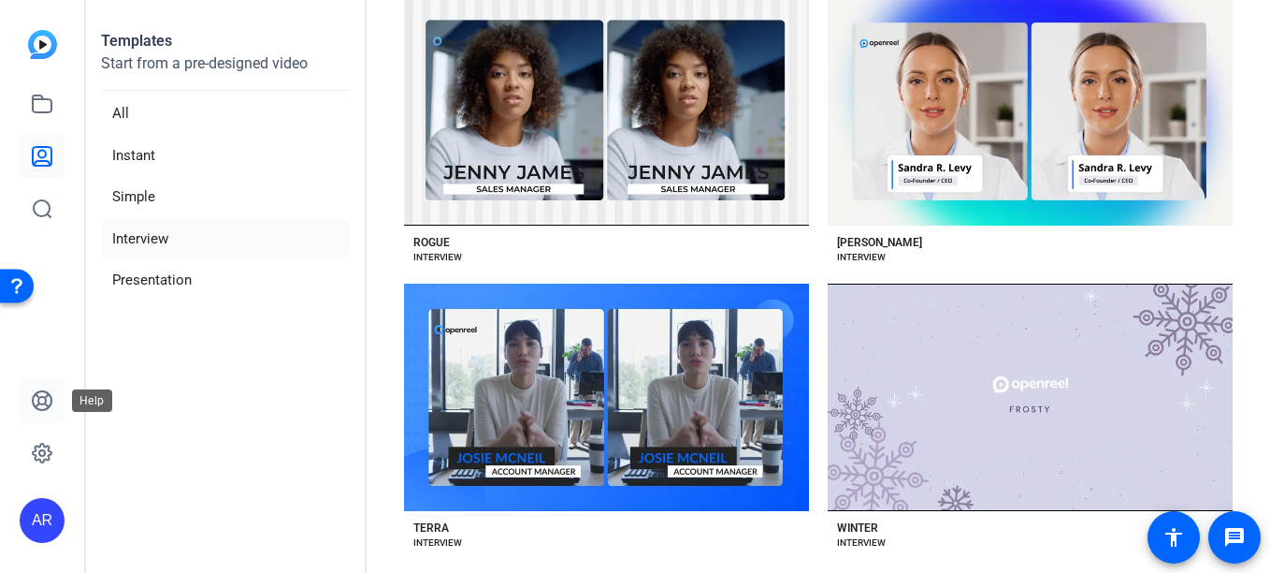
click at [50, 411] on icon at bounding box center [42, 400] width 22 height 22
